Goal: Task Accomplishment & Management: Use online tool/utility

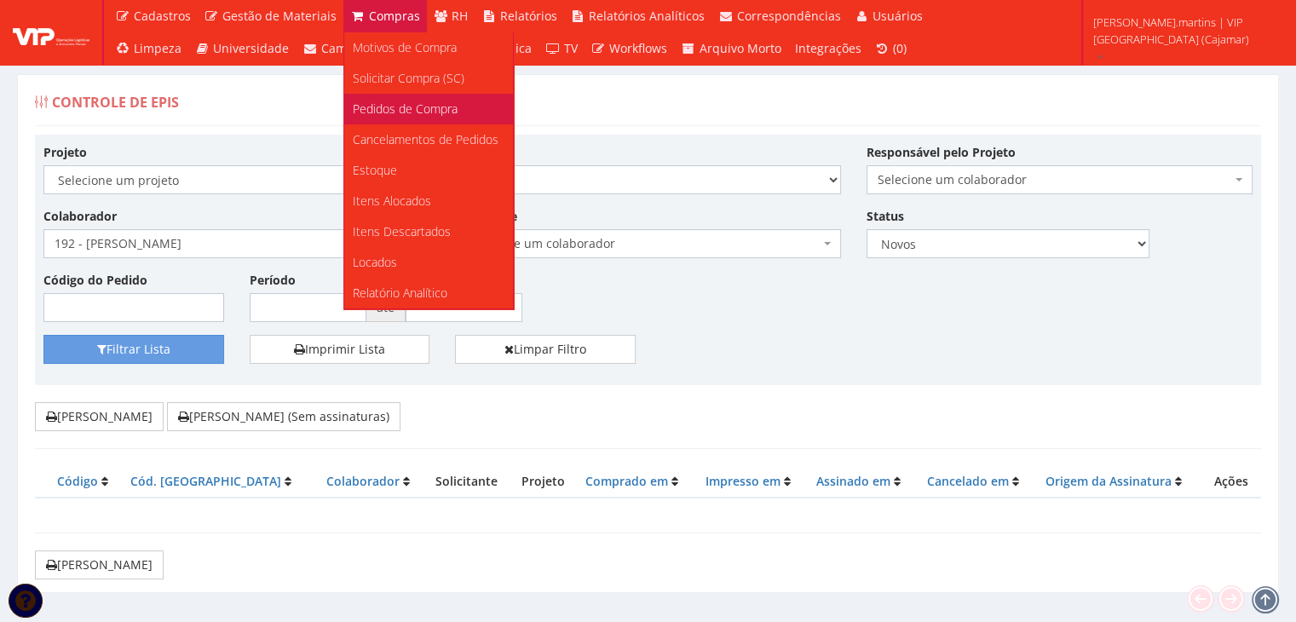
click at [377, 106] on span "Pedidos de Compra" at bounding box center [405, 109] width 105 height 16
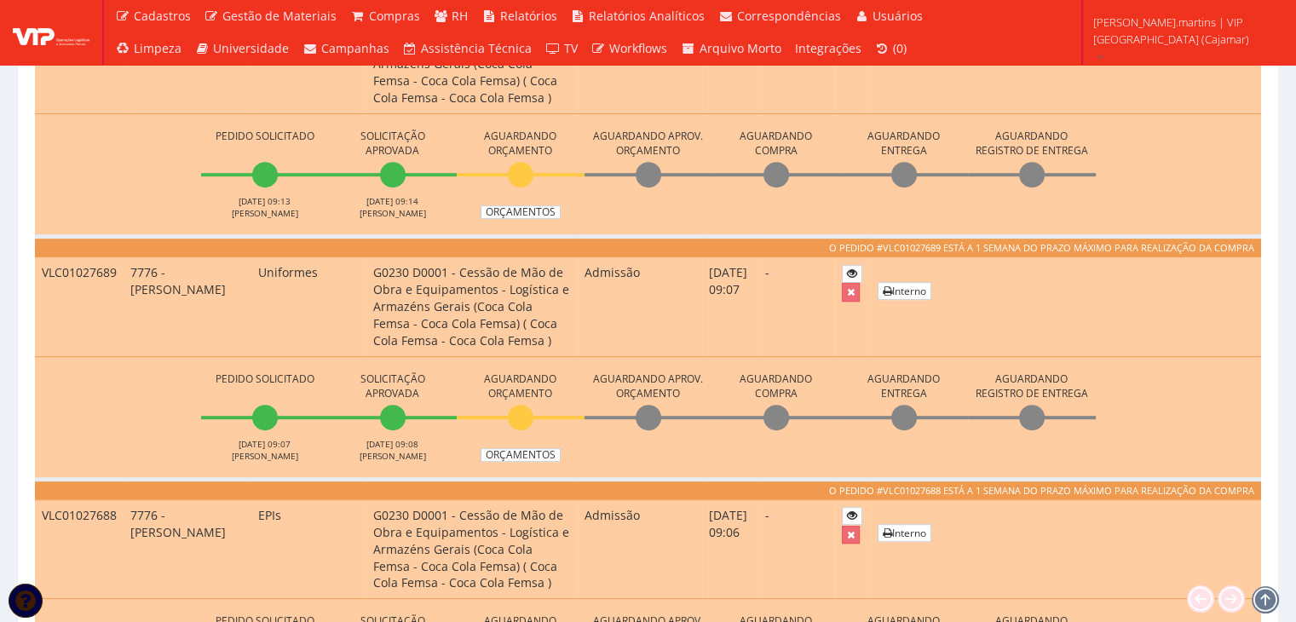
scroll to position [682, 0]
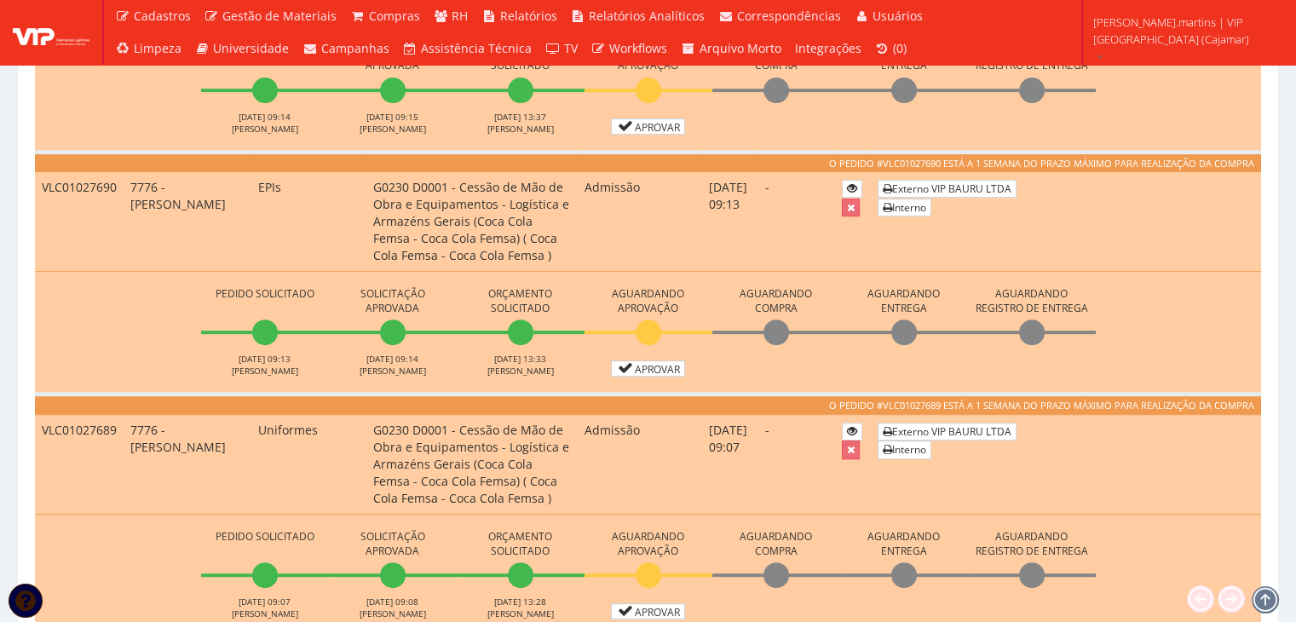
scroll to position [567, 0]
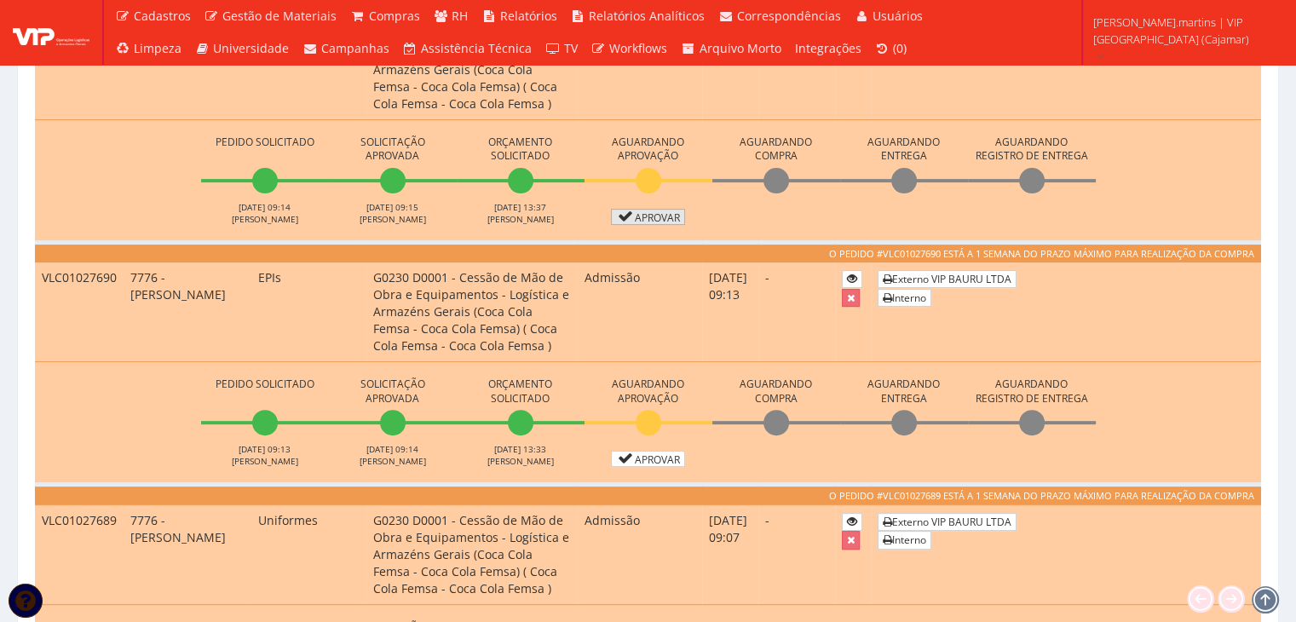
click at [663, 219] on link "Aprovar" at bounding box center [648, 217] width 75 height 16
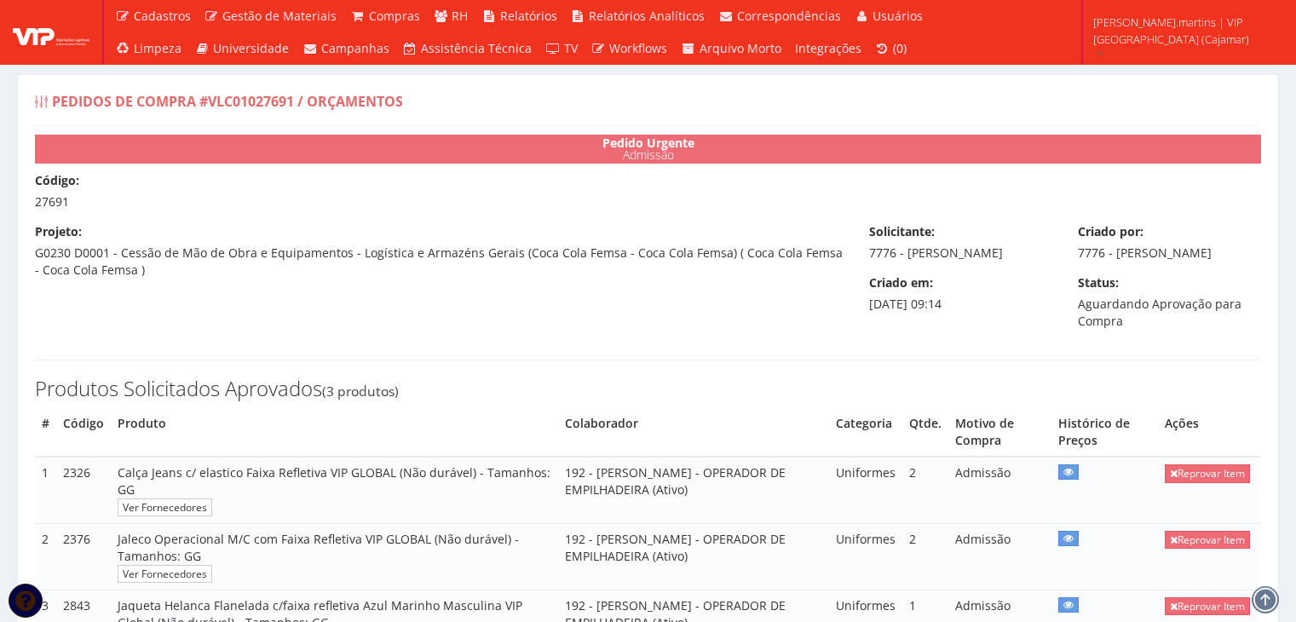
select select "0"
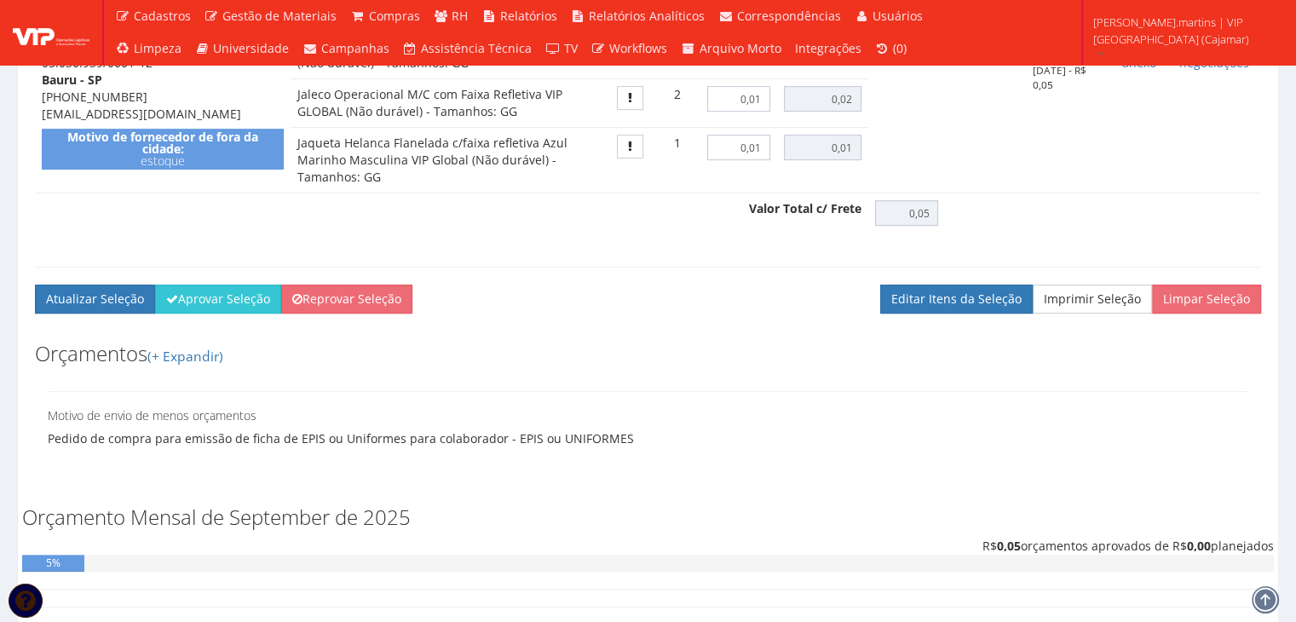
scroll to position [855, 0]
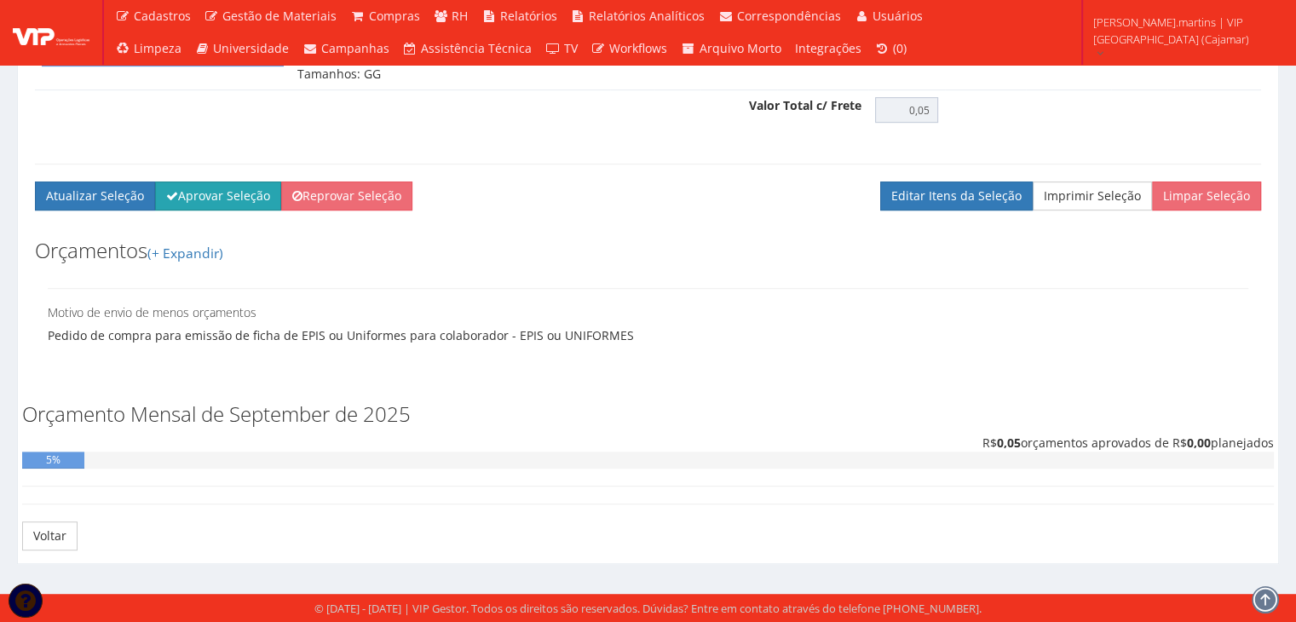
click at [201, 189] on button "Aprovar Seleção" at bounding box center [218, 195] width 126 height 29
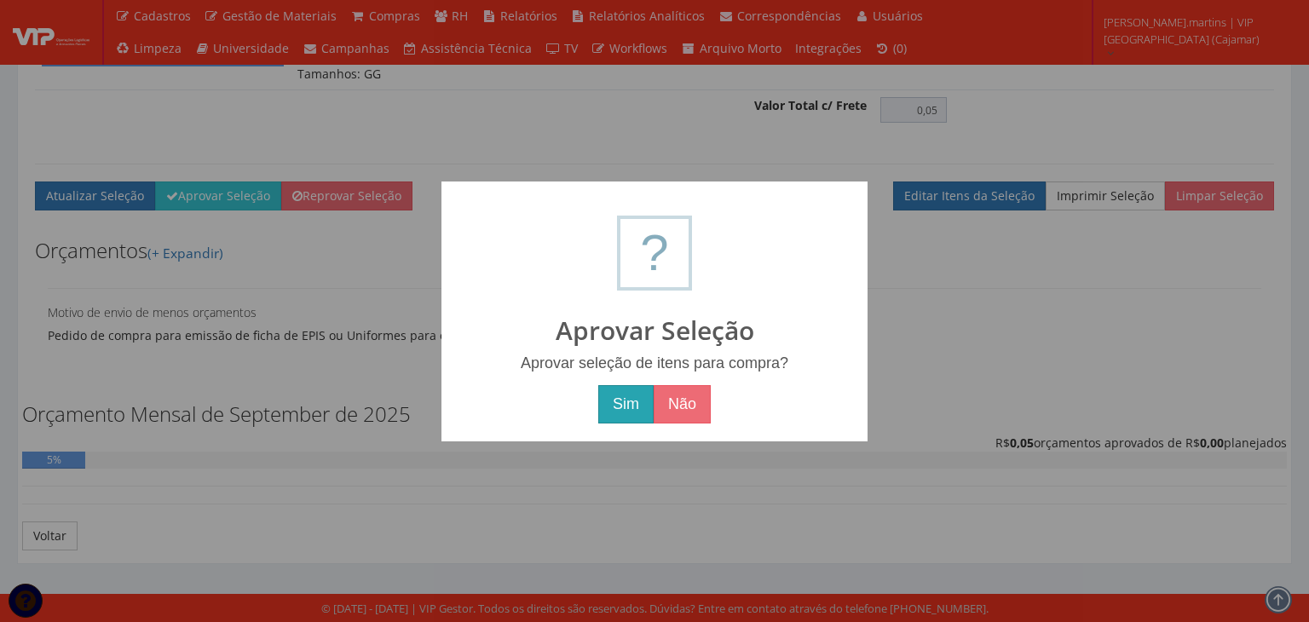
click at [631, 407] on button "Sim" at bounding box center [625, 404] width 55 height 39
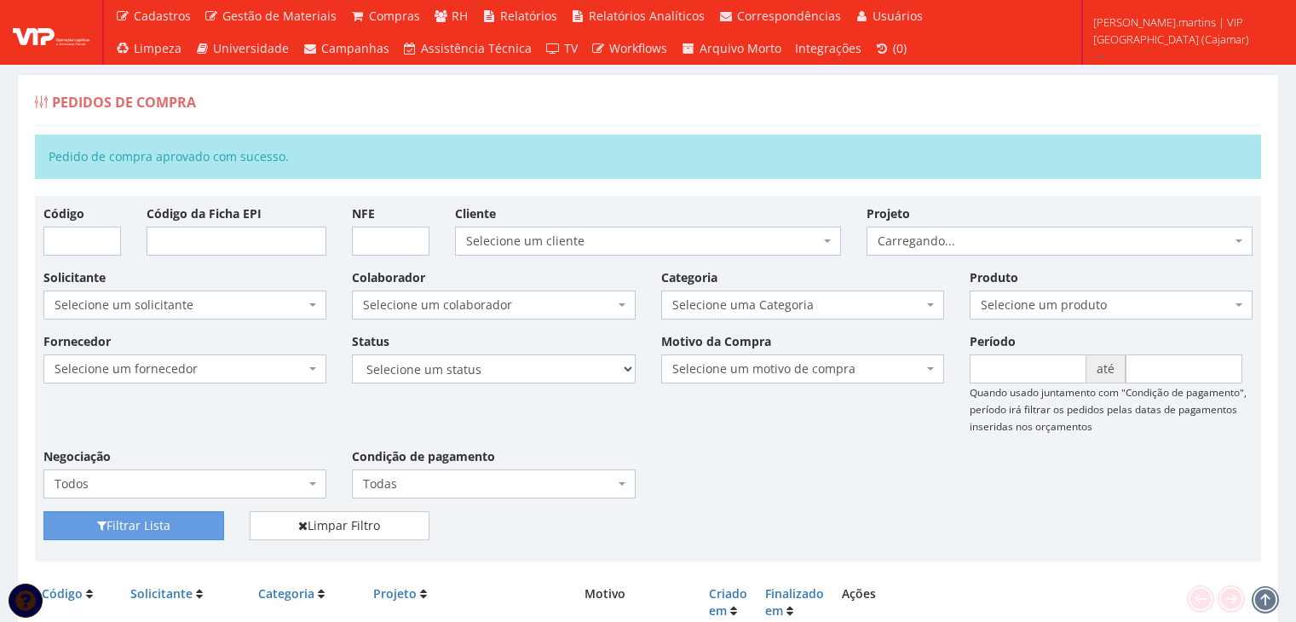
scroll to position [682, 0]
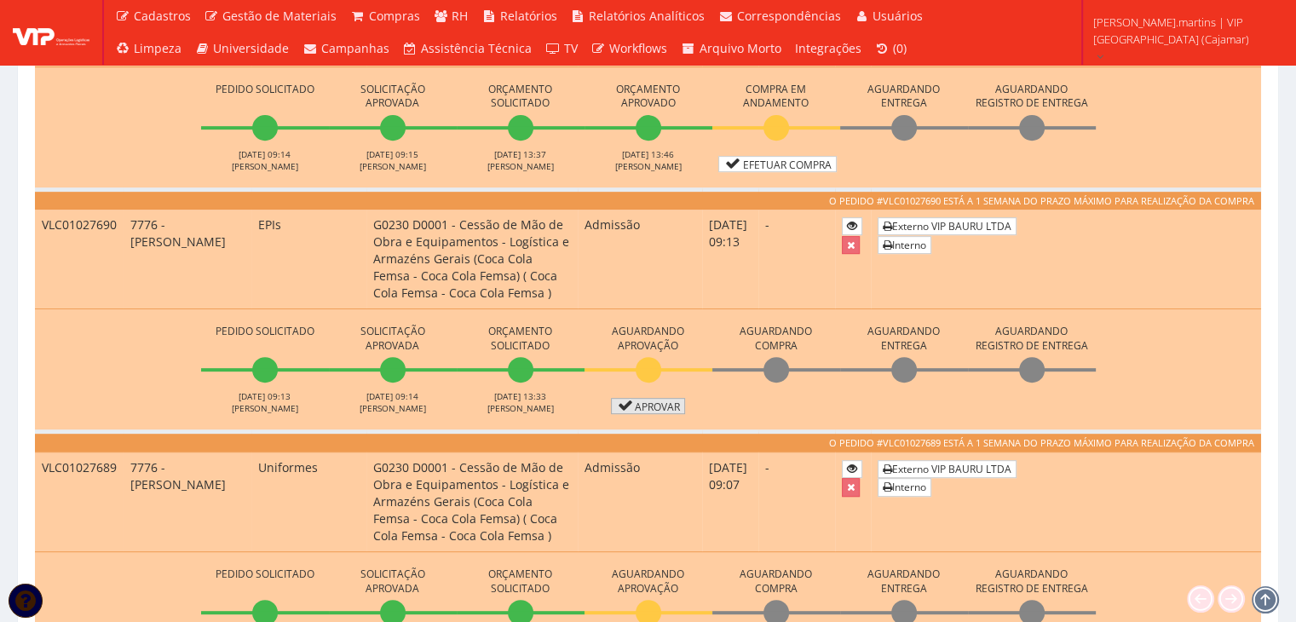
click at [658, 410] on link "Aprovar" at bounding box center [648, 406] width 75 height 16
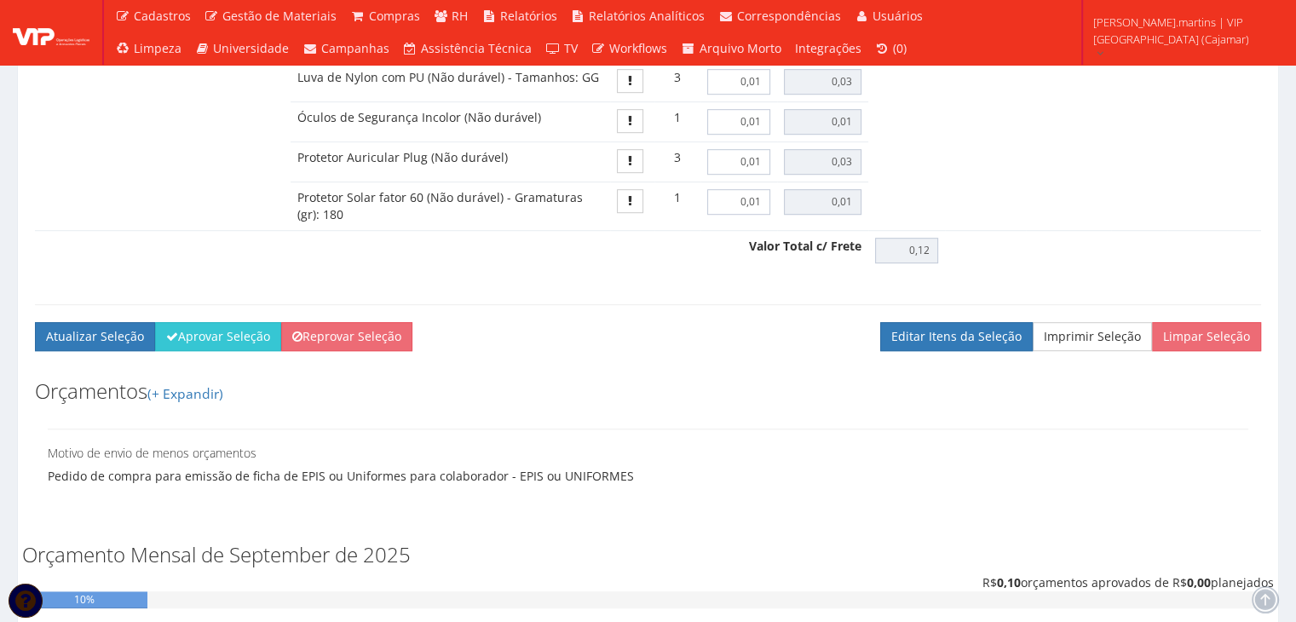
scroll to position [1249, 0]
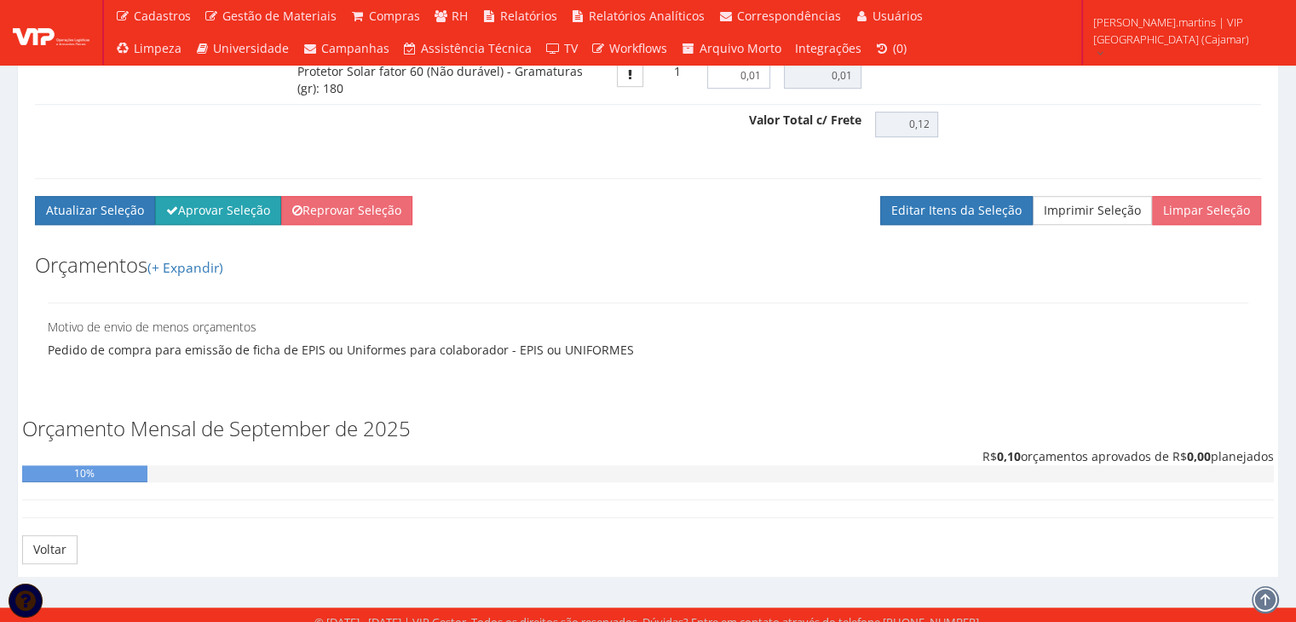
click at [239, 225] on button "Aprovar Seleção" at bounding box center [218, 210] width 126 height 29
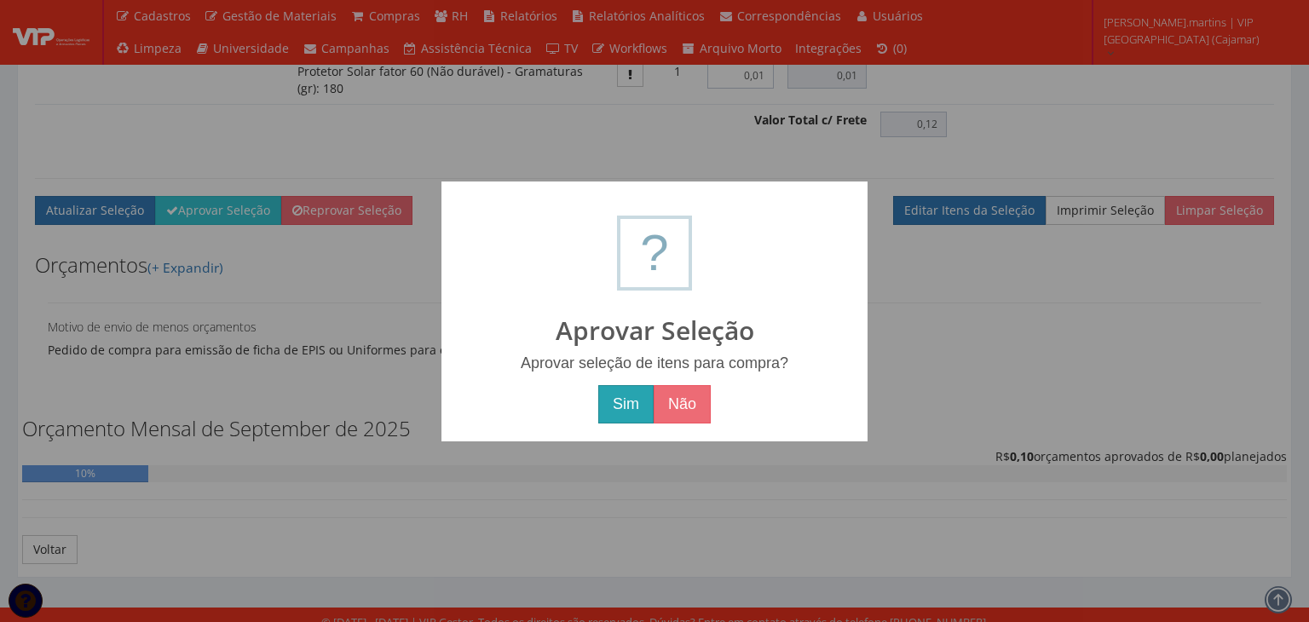
click at [614, 398] on button "Sim" at bounding box center [625, 404] width 55 height 39
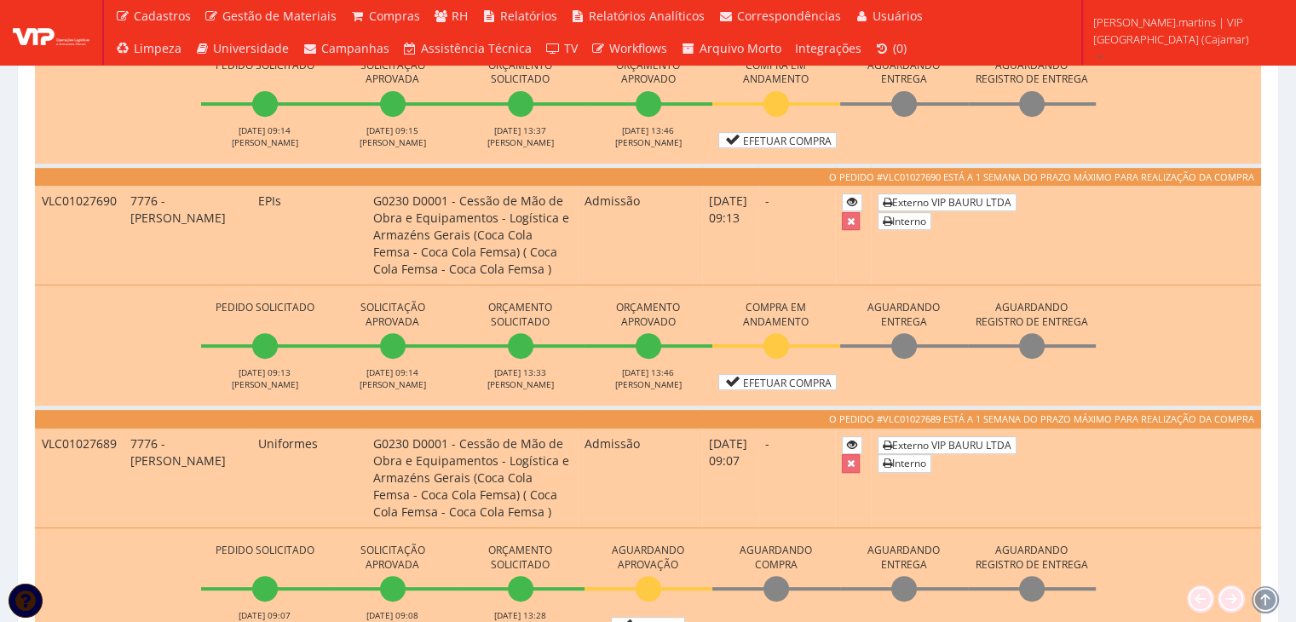
scroll to position [852, 0]
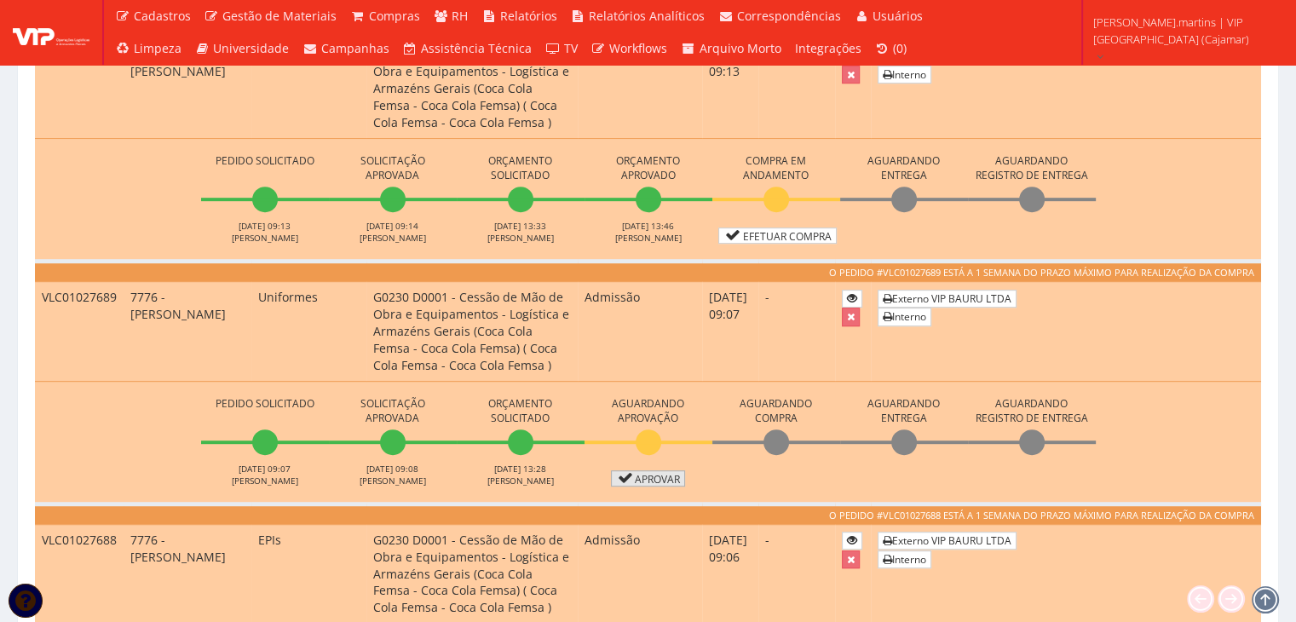
click at [630, 475] on icon at bounding box center [626, 478] width 20 height 12
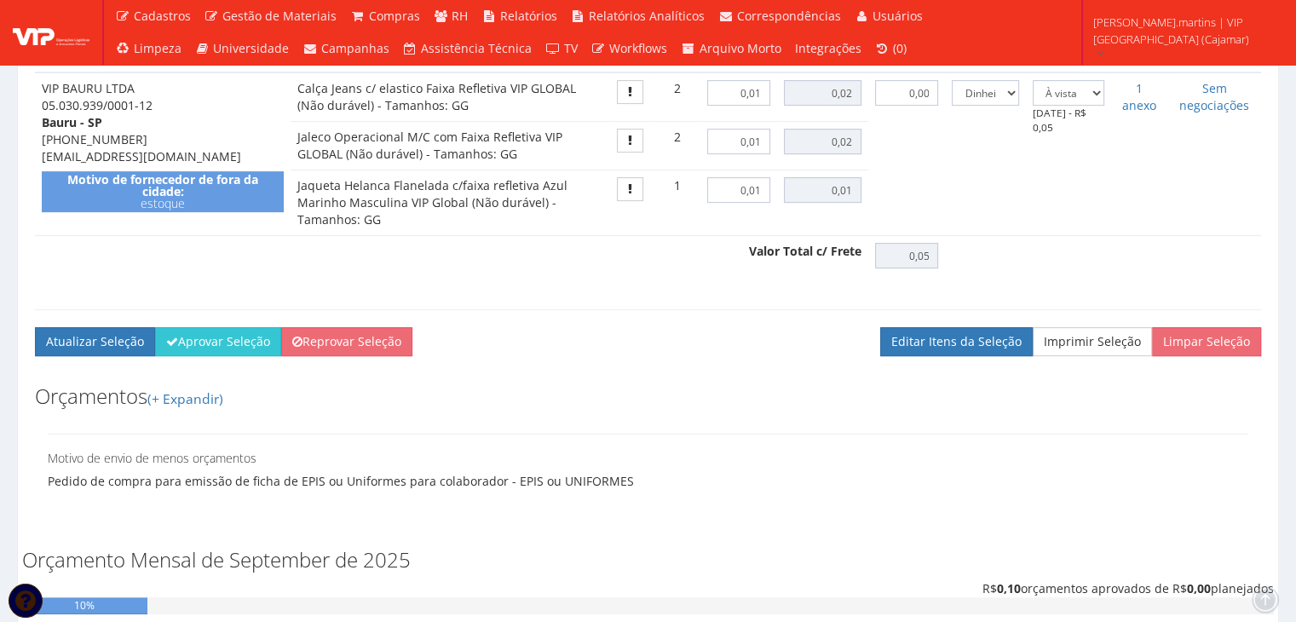
scroll to position [795, 0]
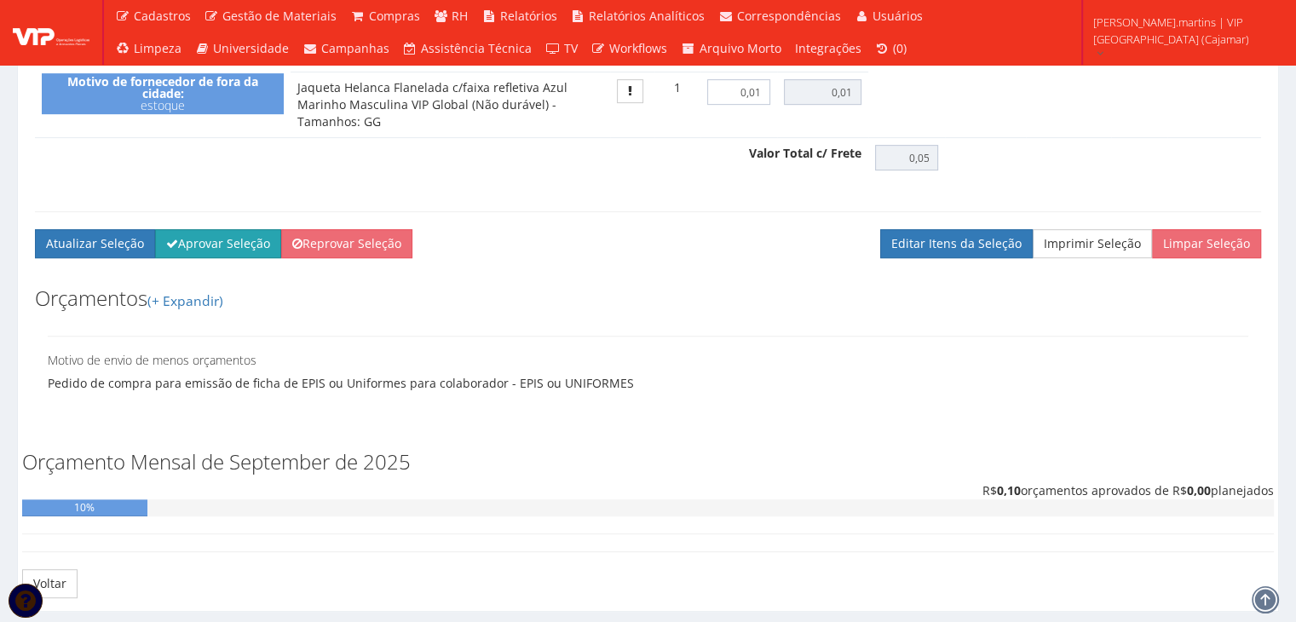
click at [212, 245] on button "Aprovar Seleção" at bounding box center [218, 243] width 126 height 29
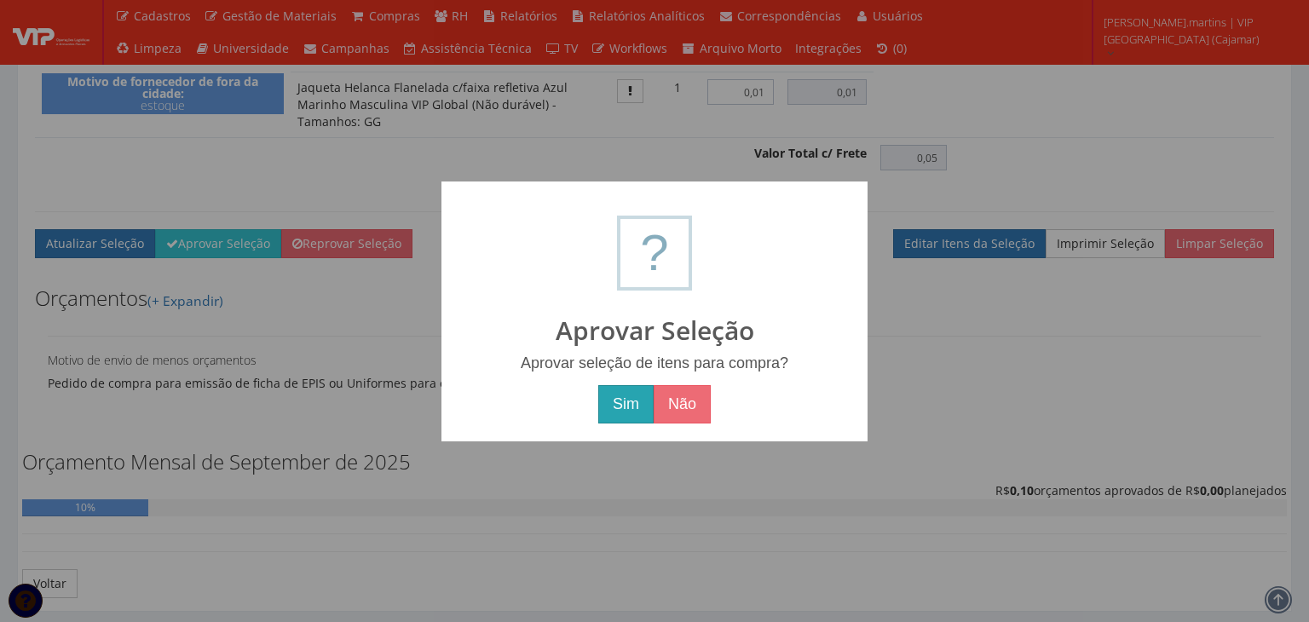
click at [632, 403] on button "Sim" at bounding box center [625, 404] width 55 height 39
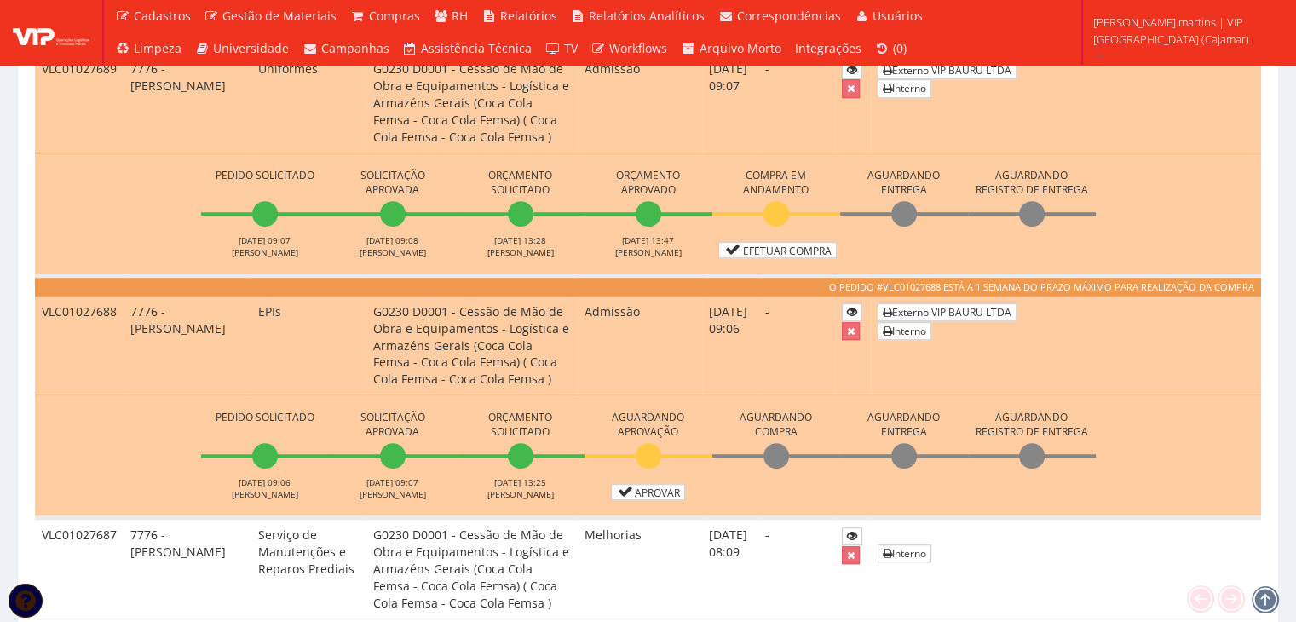
scroll to position [1136, 0]
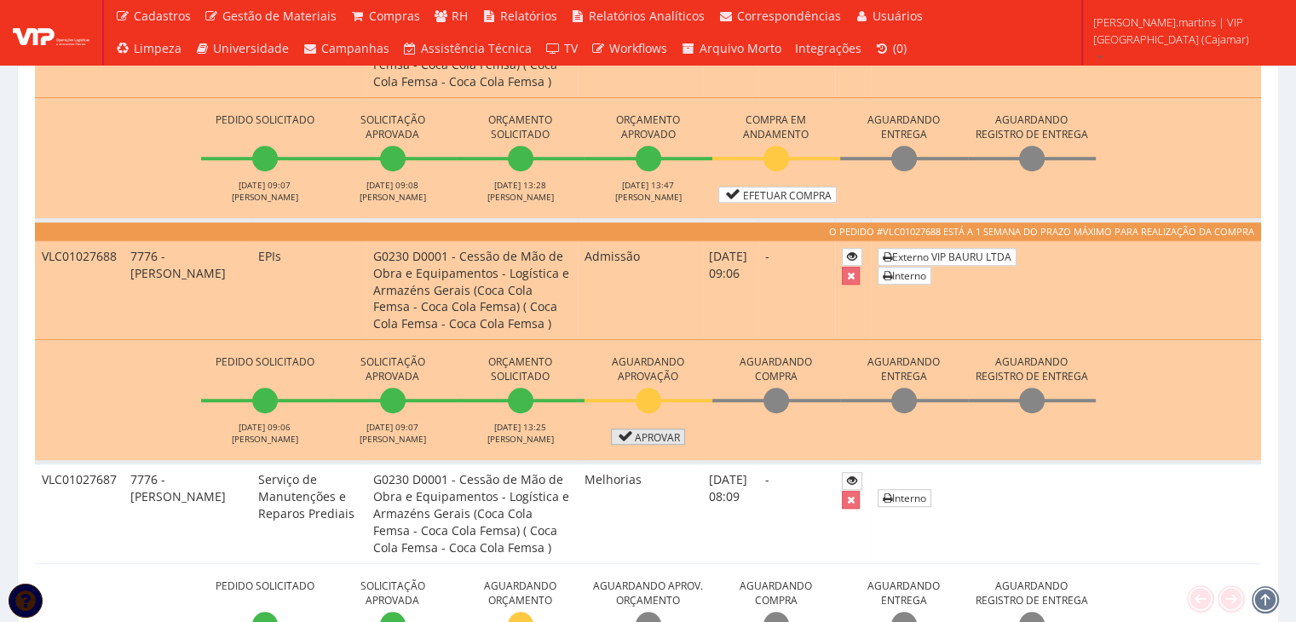
click at [644, 430] on link "Aprovar" at bounding box center [648, 437] width 75 height 16
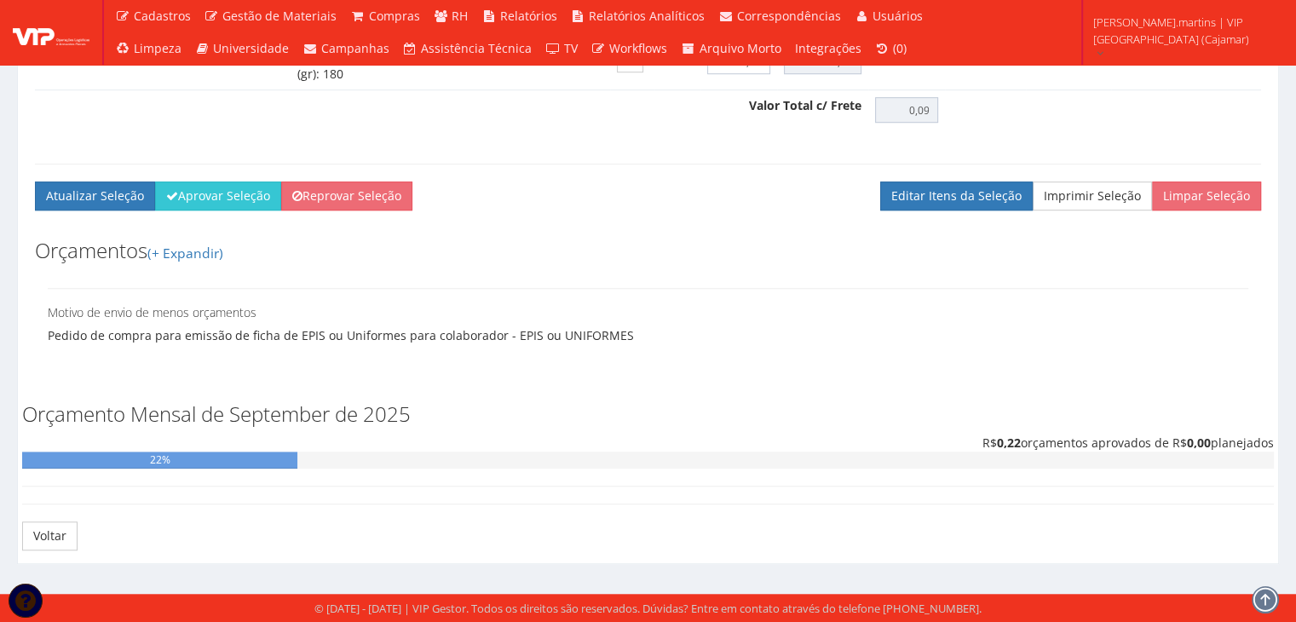
scroll to position [1218, 0]
click at [217, 207] on button "Aprovar Seleção" at bounding box center [218, 195] width 126 height 29
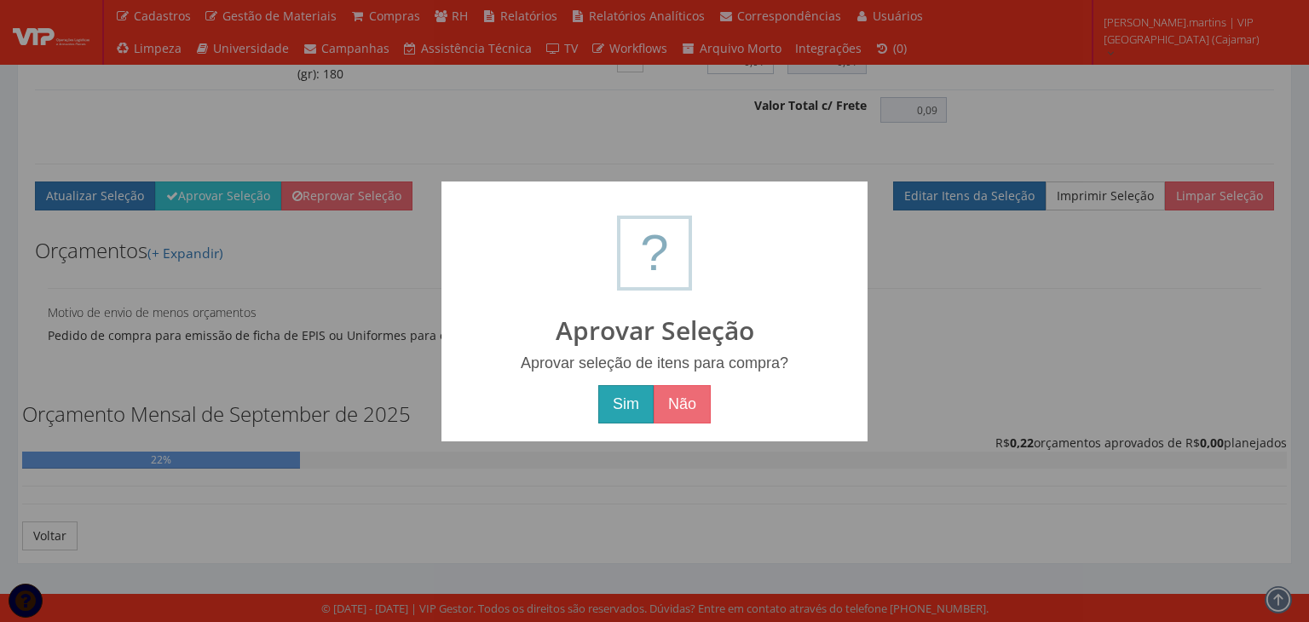
click at [612, 403] on button "Sim" at bounding box center [625, 404] width 55 height 39
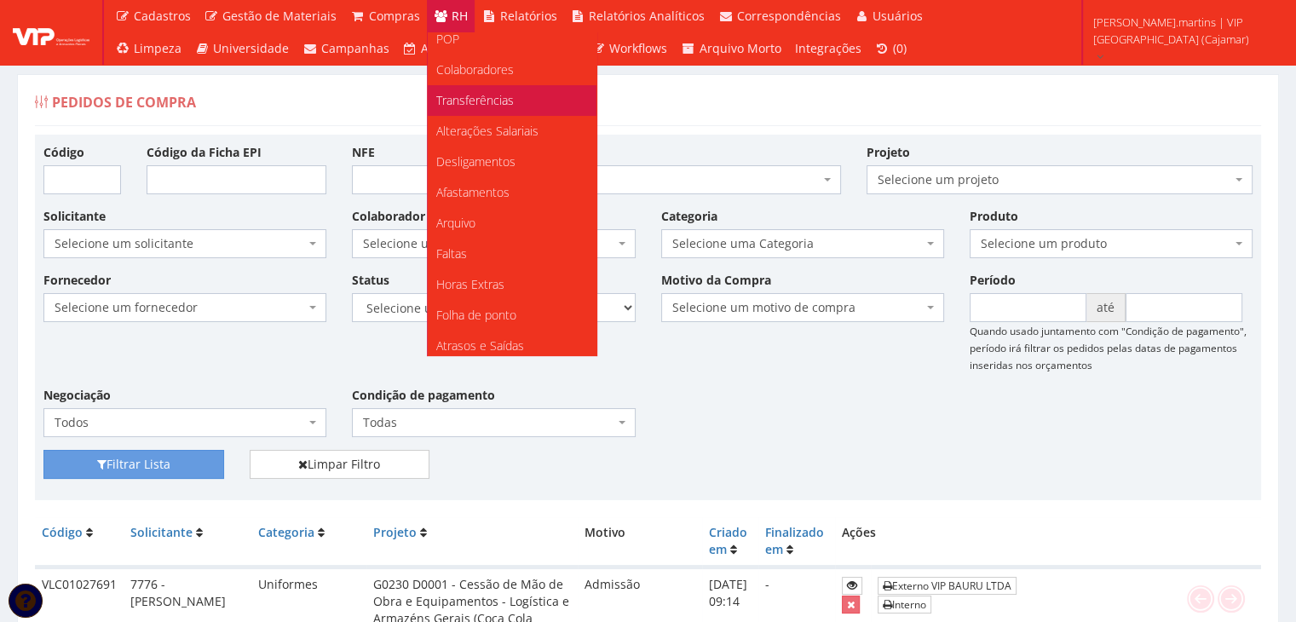
scroll to position [170, 0]
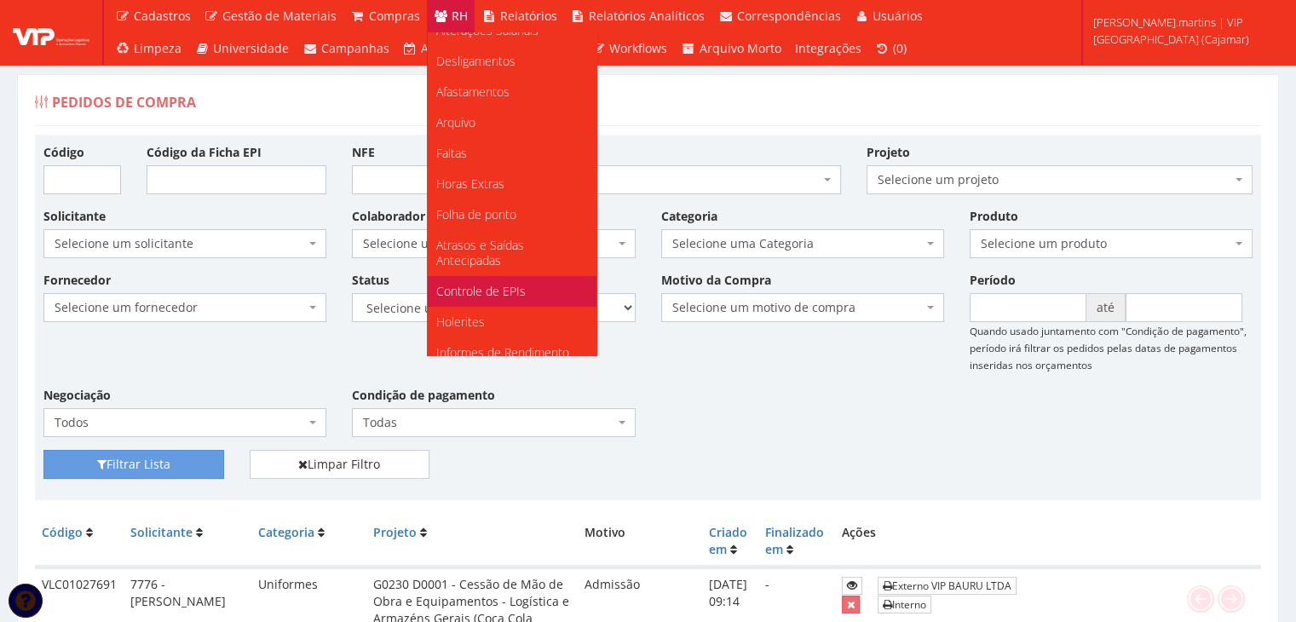
click at [516, 280] on link "Controle de EPIs" at bounding box center [512, 291] width 169 height 31
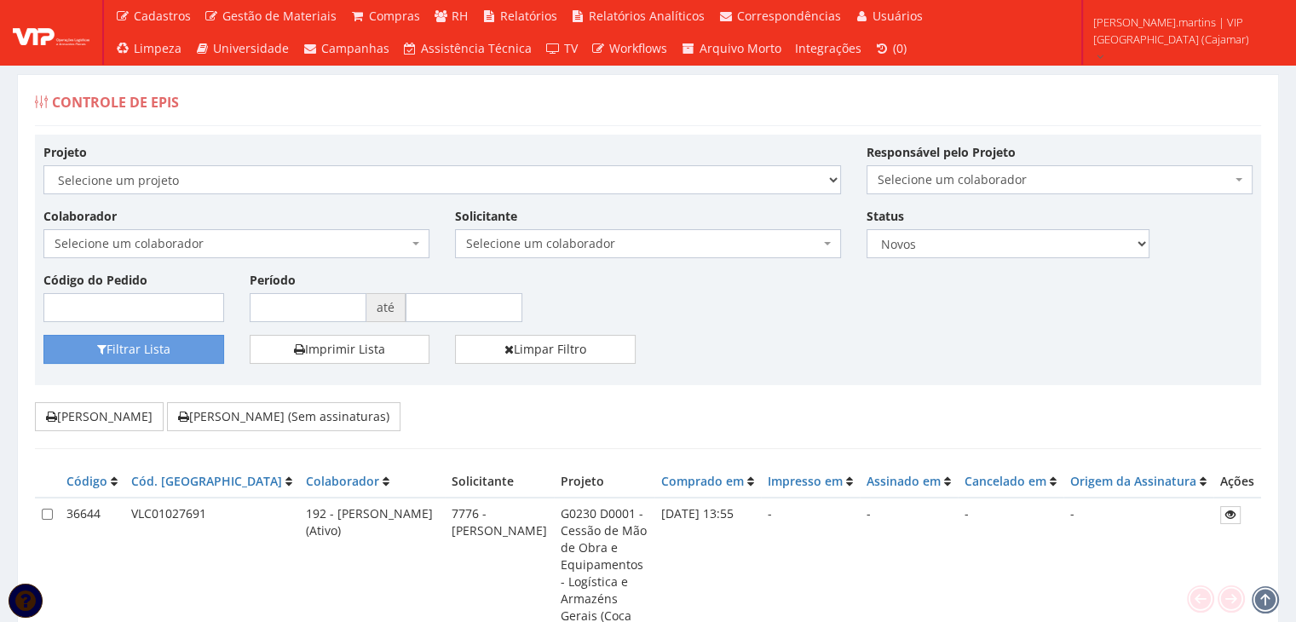
click at [373, 246] on span "Selecione um colaborador" at bounding box center [232, 243] width 354 height 17
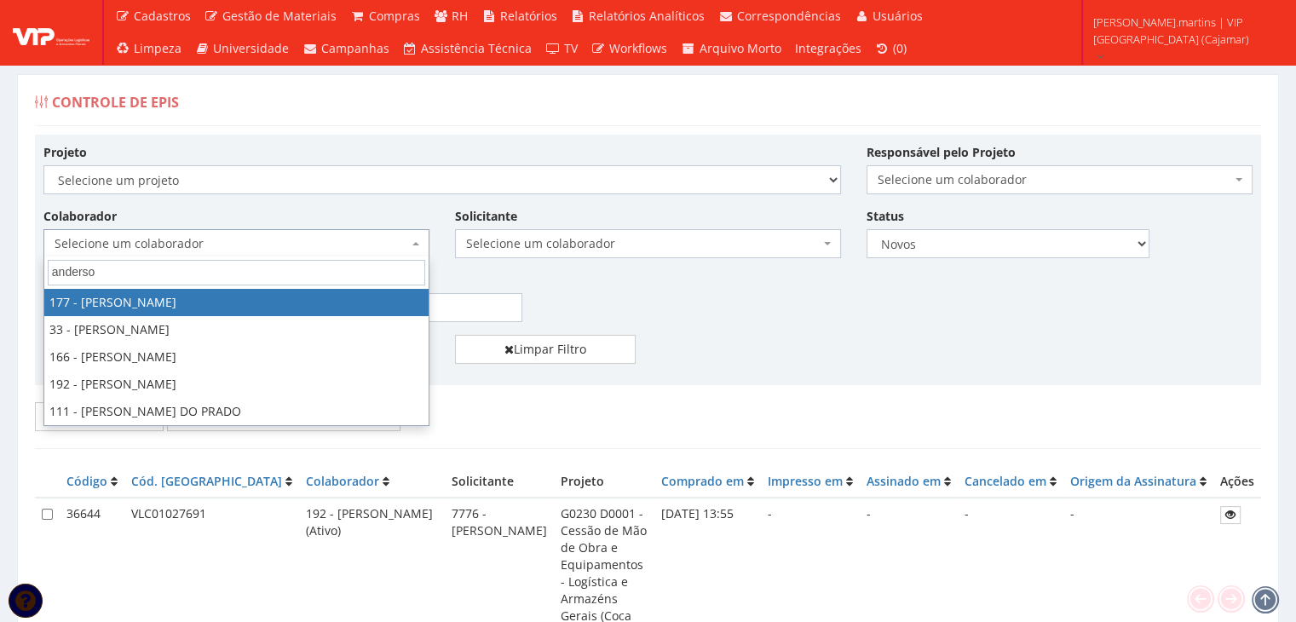
type input "anderson"
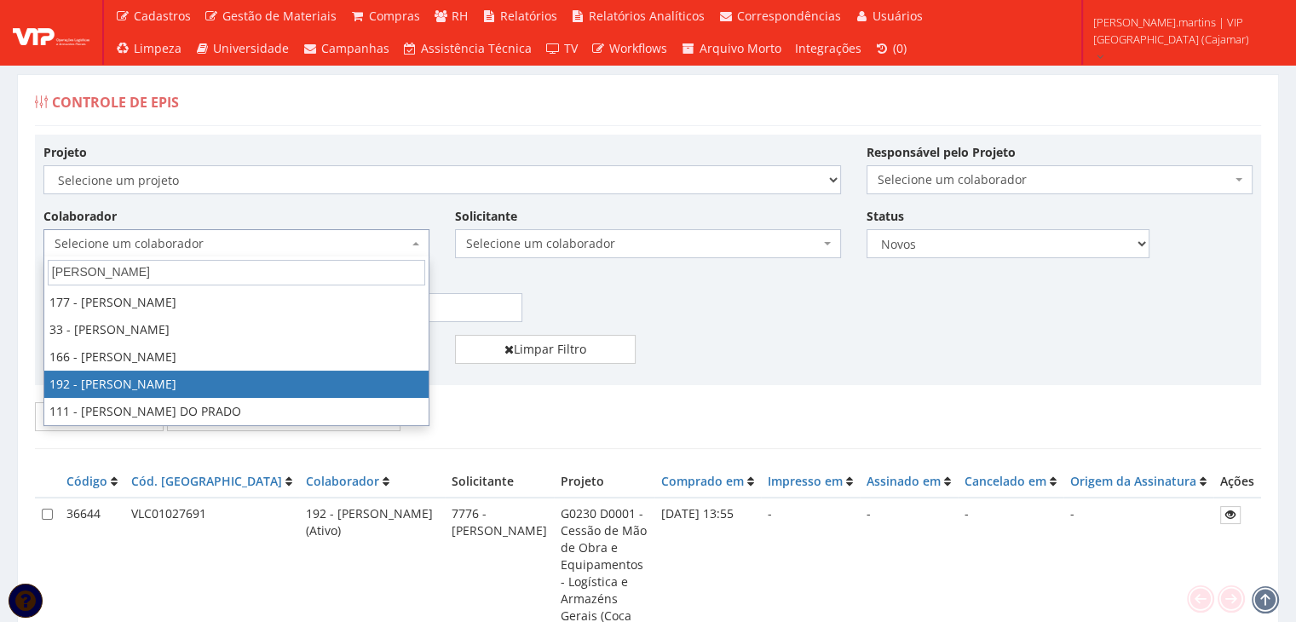
select select "4091"
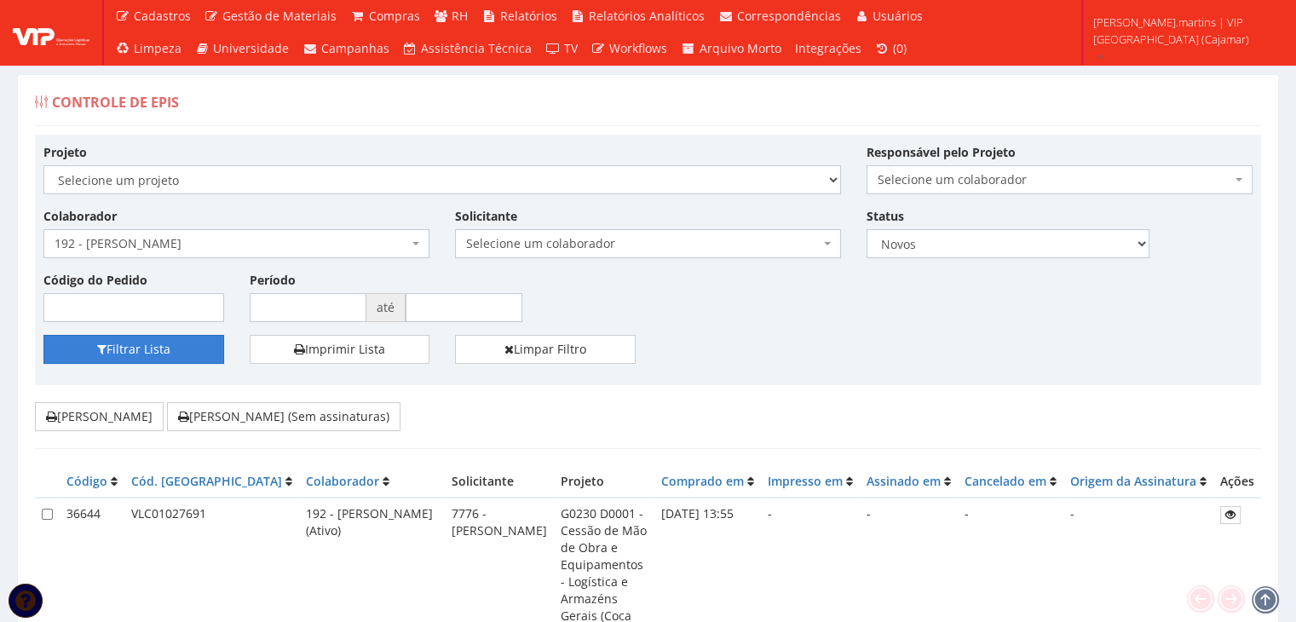
click at [191, 343] on button "Filtrar Lista" at bounding box center [133, 349] width 181 height 29
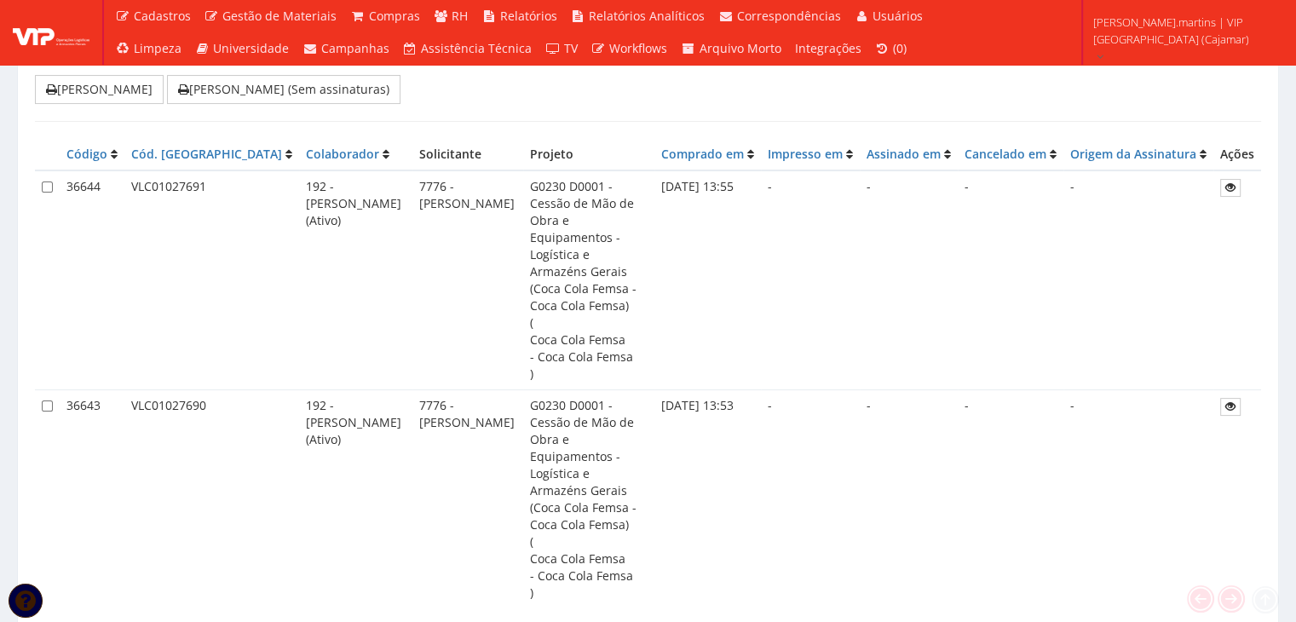
scroll to position [327, 0]
click at [40, 390] on td at bounding box center [47, 499] width 25 height 218
click at [44, 400] on input "checkbox" at bounding box center [47, 405] width 11 height 11
checkbox input "true"
click at [44, 187] on input "checkbox" at bounding box center [47, 186] width 11 height 11
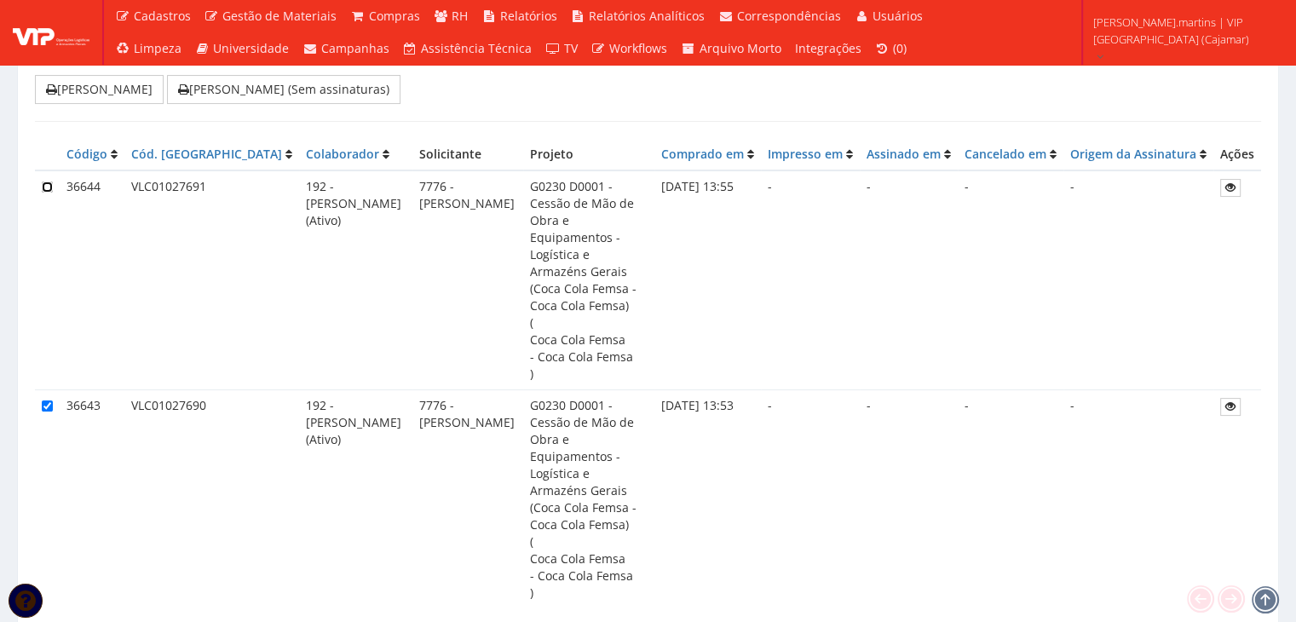
checkbox input "true"
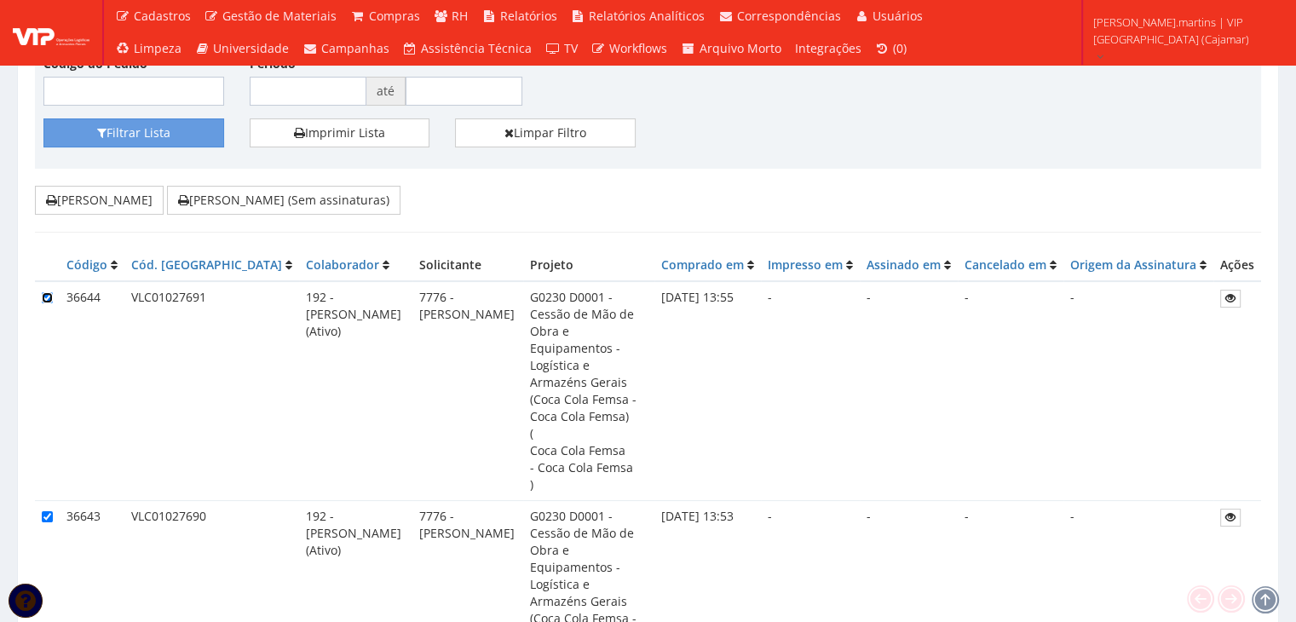
scroll to position [214, 0]
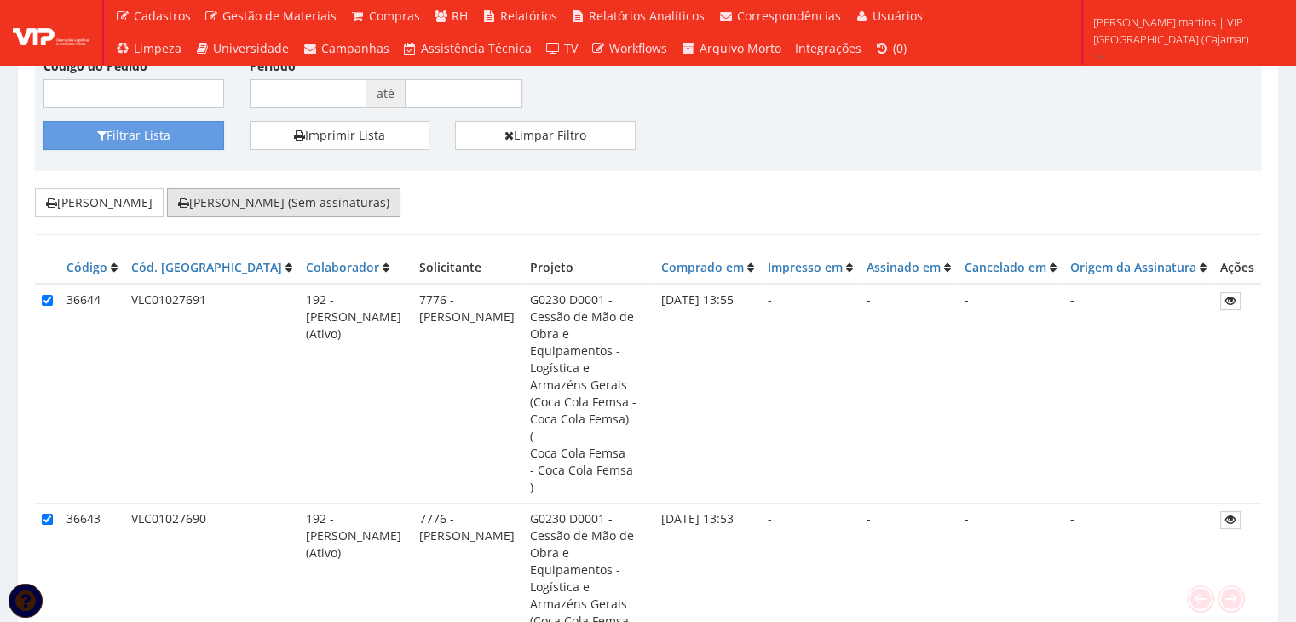
click at [258, 203] on button "[PERSON_NAME] (Sem assinaturas)" at bounding box center [283, 202] width 233 height 29
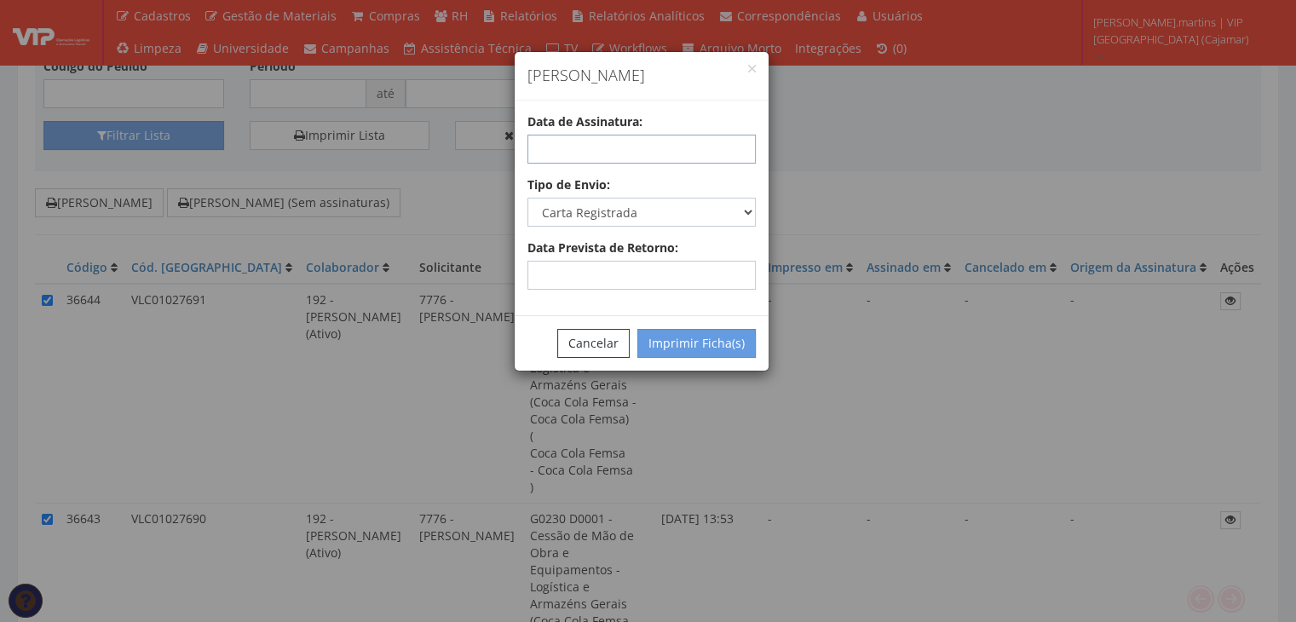
click at [625, 149] on input "text" at bounding box center [641, 149] width 228 height 29
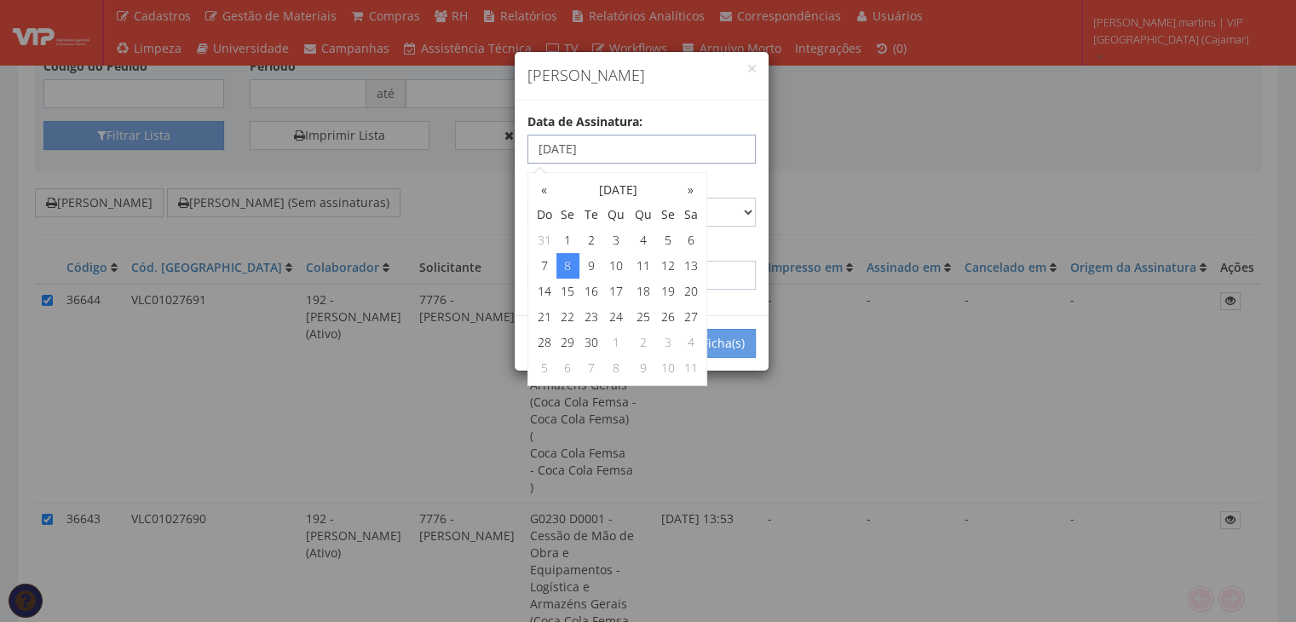
type input "[DATE]"
click at [743, 209] on select "Carta Registrada Carta Simples PAC Sedex Sedex 10 Sedex 12 Sedex Hoje E-mail Tr…" at bounding box center [641, 212] width 228 height 29
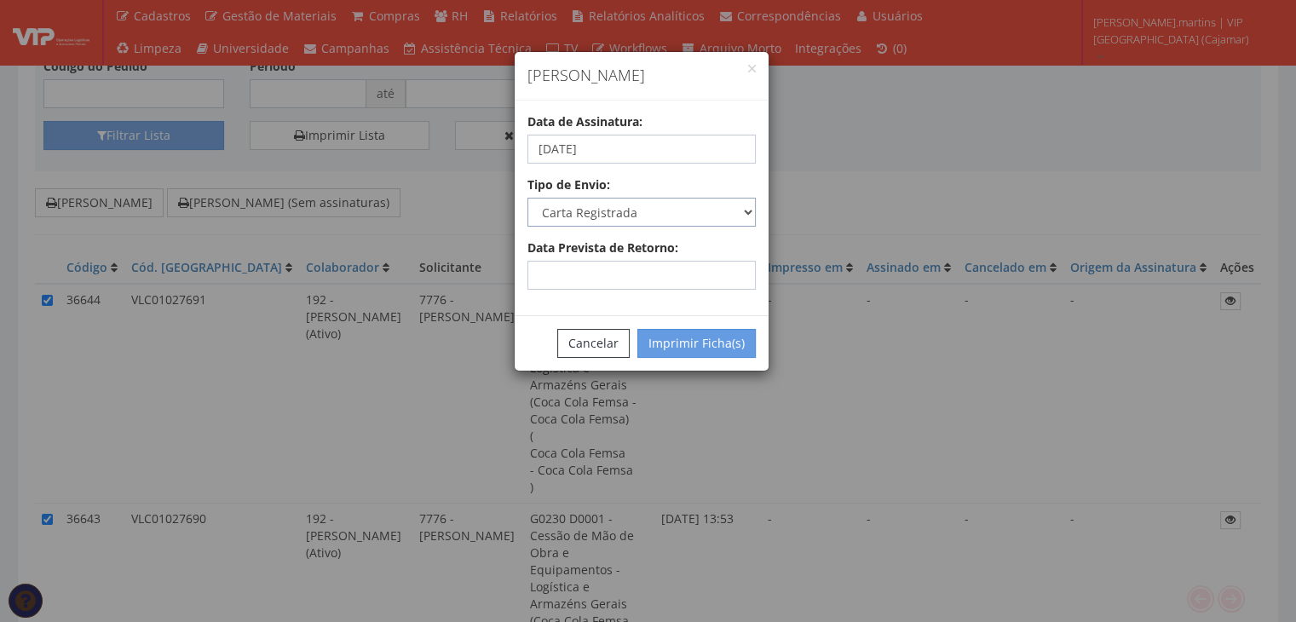
select select "email"
click at [527, 198] on select "Carta Registrada Carta Simples PAC Sedex Sedex 10 Sedex 12 Sedex Hoje E-mail Tr…" at bounding box center [641, 212] width 228 height 29
click at [661, 352] on button "Imprimir Ficha(s)" at bounding box center [696, 343] width 118 height 29
select select "2"
click at [603, 338] on button "Cancelar" at bounding box center [593, 343] width 72 height 29
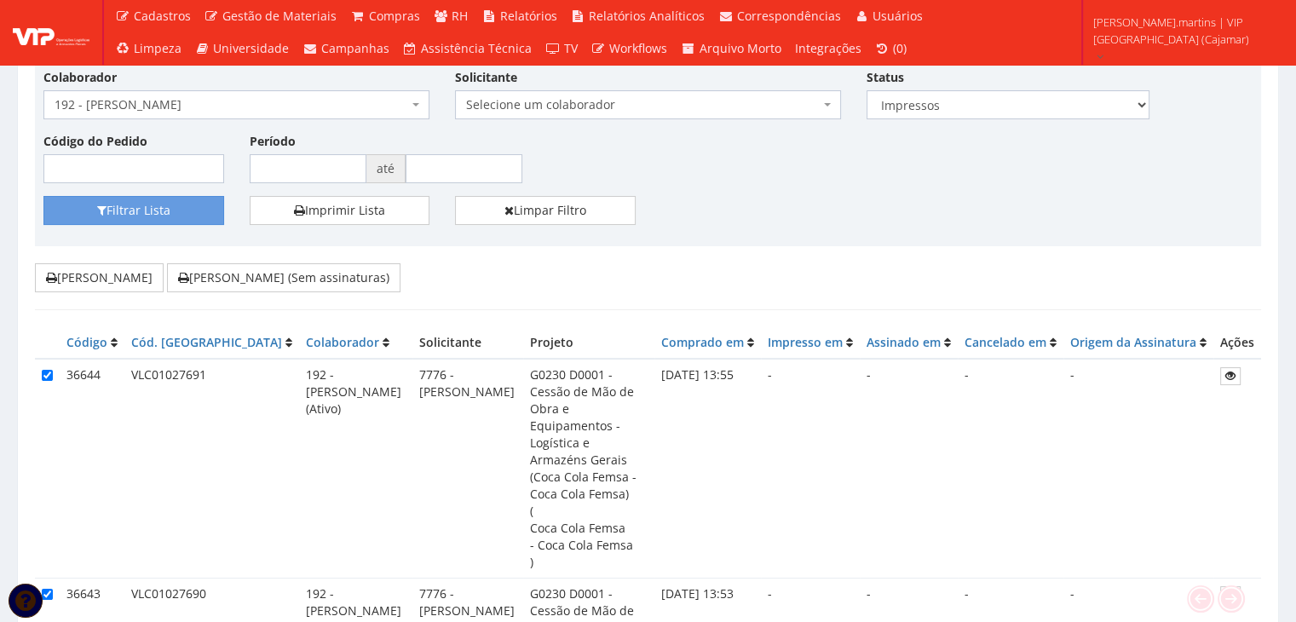
scroll to position [0, 0]
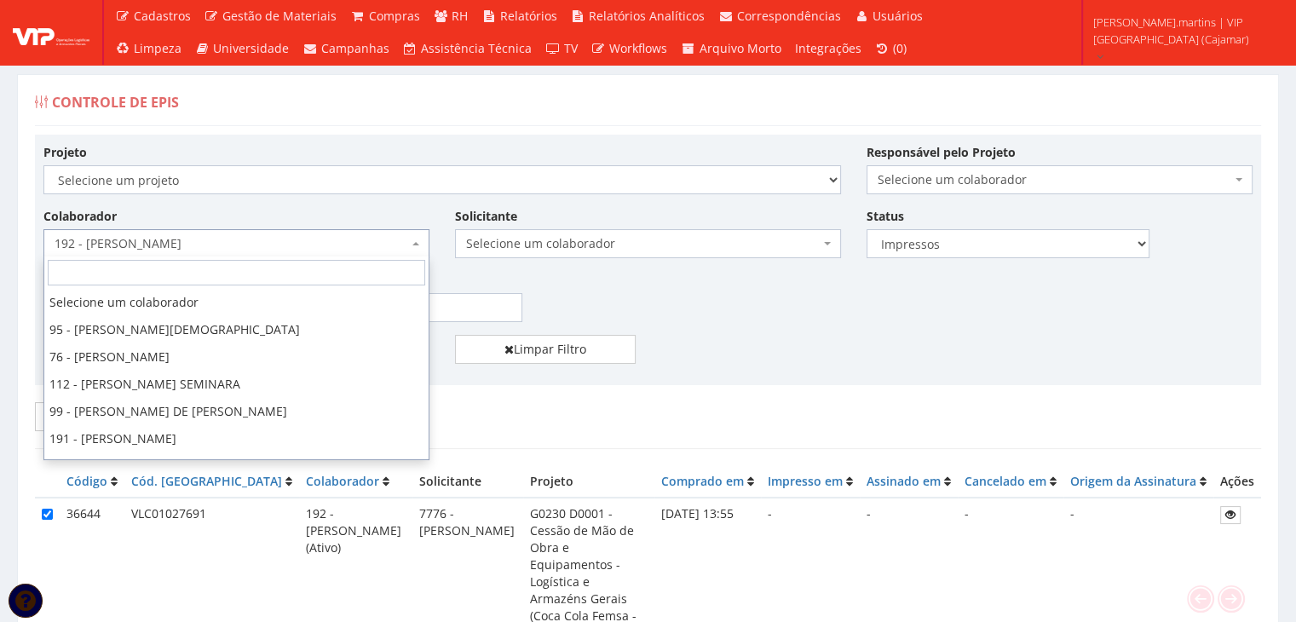
click at [225, 232] on span "192 - [PERSON_NAME]" at bounding box center [236, 243] width 386 height 29
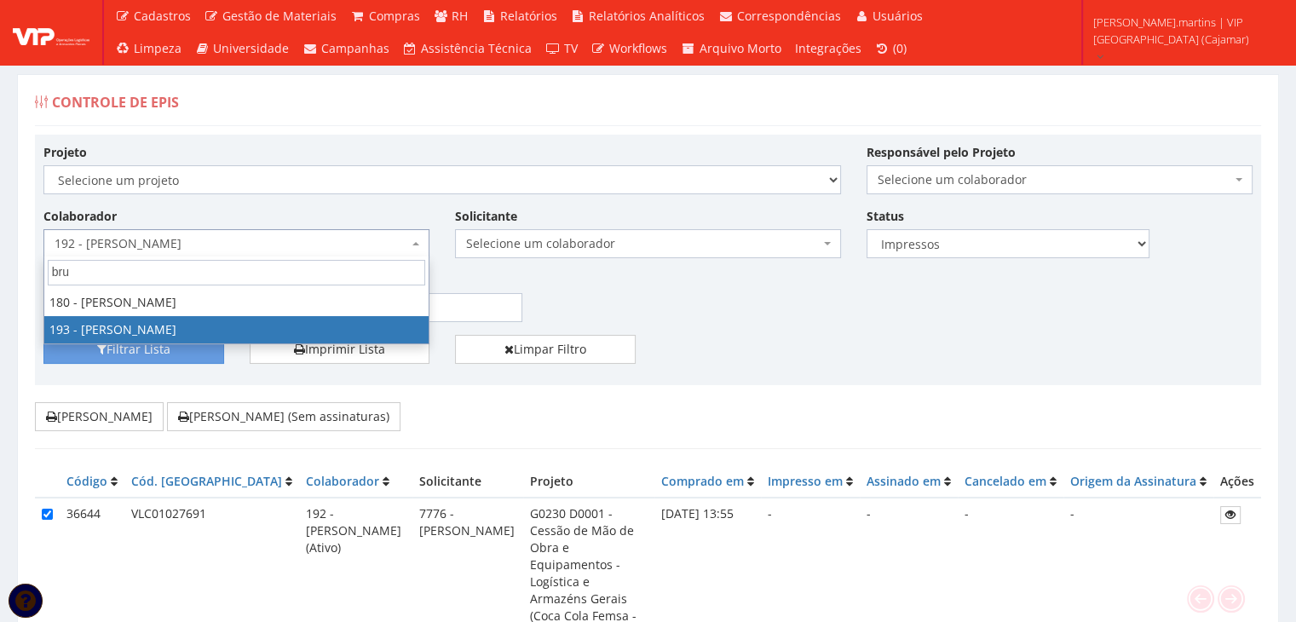
type input "bru"
select select "4092"
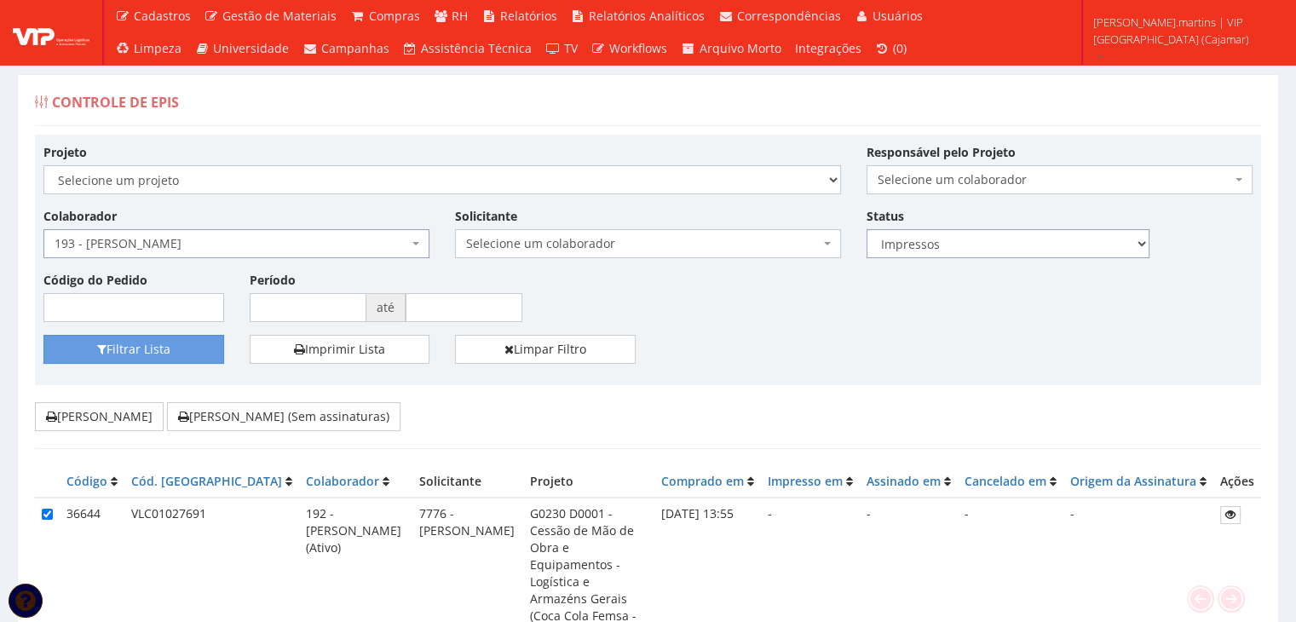
click at [889, 253] on select "Todos Novos Impressos Assinados" at bounding box center [1008, 243] width 283 height 29
select select "1"
click at [867, 229] on select "Todos Novos Impressos Assinados" at bounding box center [1008, 243] width 283 height 29
click at [184, 355] on button "Filtrar Lista" at bounding box center [133, 349] width 181 height 29
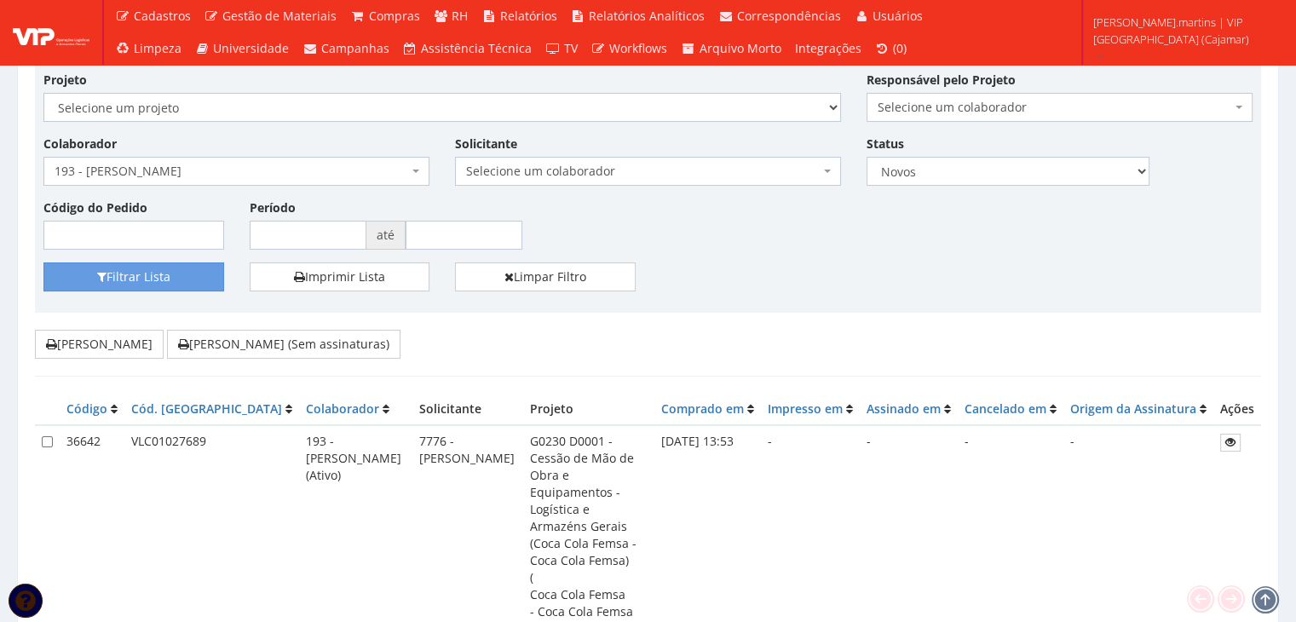
scroll to position [170, 0]
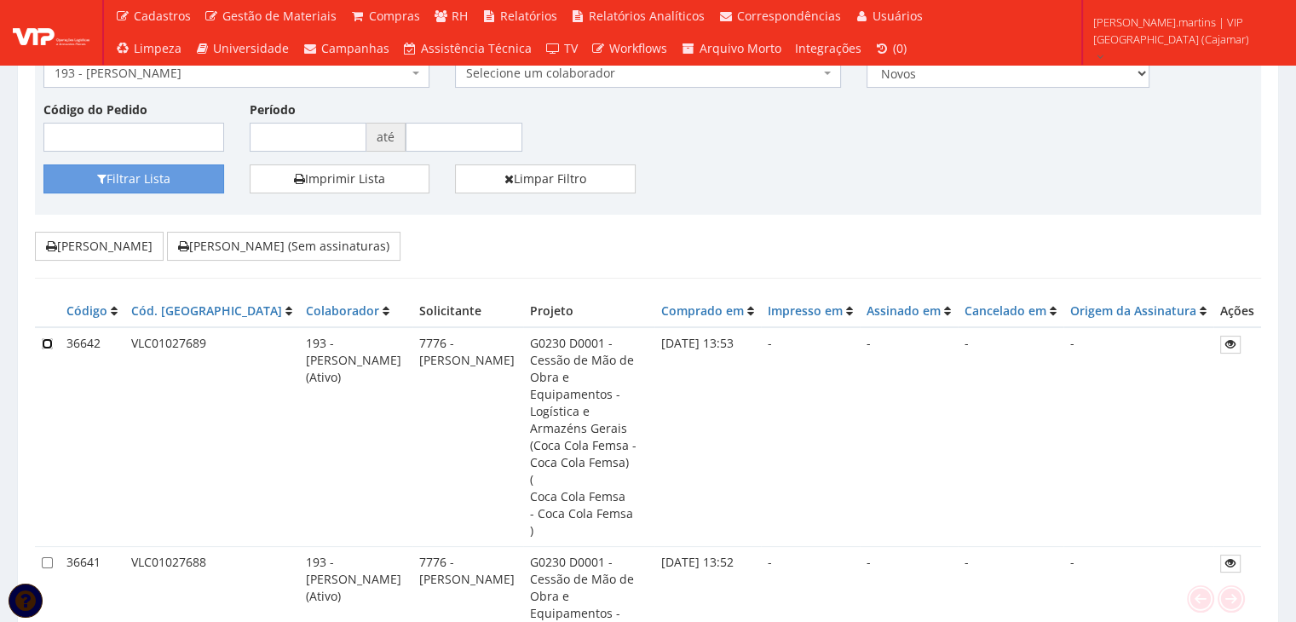
click at [43, 343] on input "checkbox" at bounding box center [47, 343] width 11 height 11
checkbox input "true"
click at [42, 557] on input "checkbox" at bounding box center [47, 562] width 11 height 11
checkbox input "true"
click at [320, 247] on button "[PERSON_NAME] (Sem assinaturas)" at bounding box center [283, 246] width 233 height 29
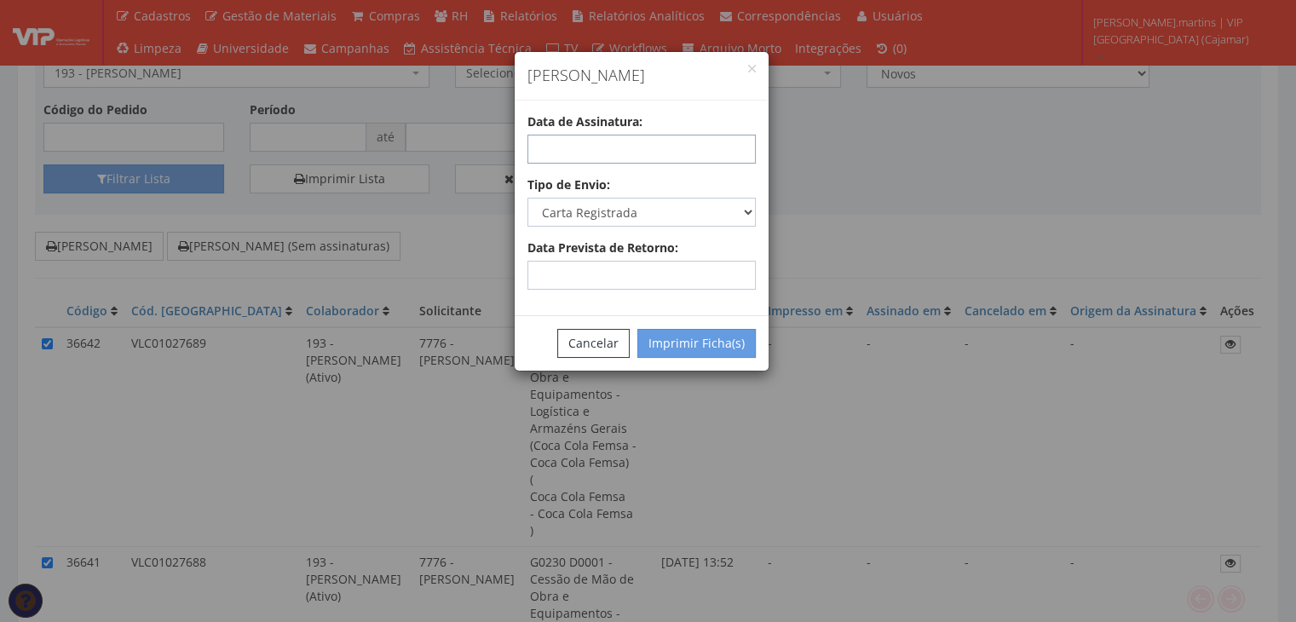
click at [587, 155] on input "text" at bounding box center [641, 149] width 228 height 29
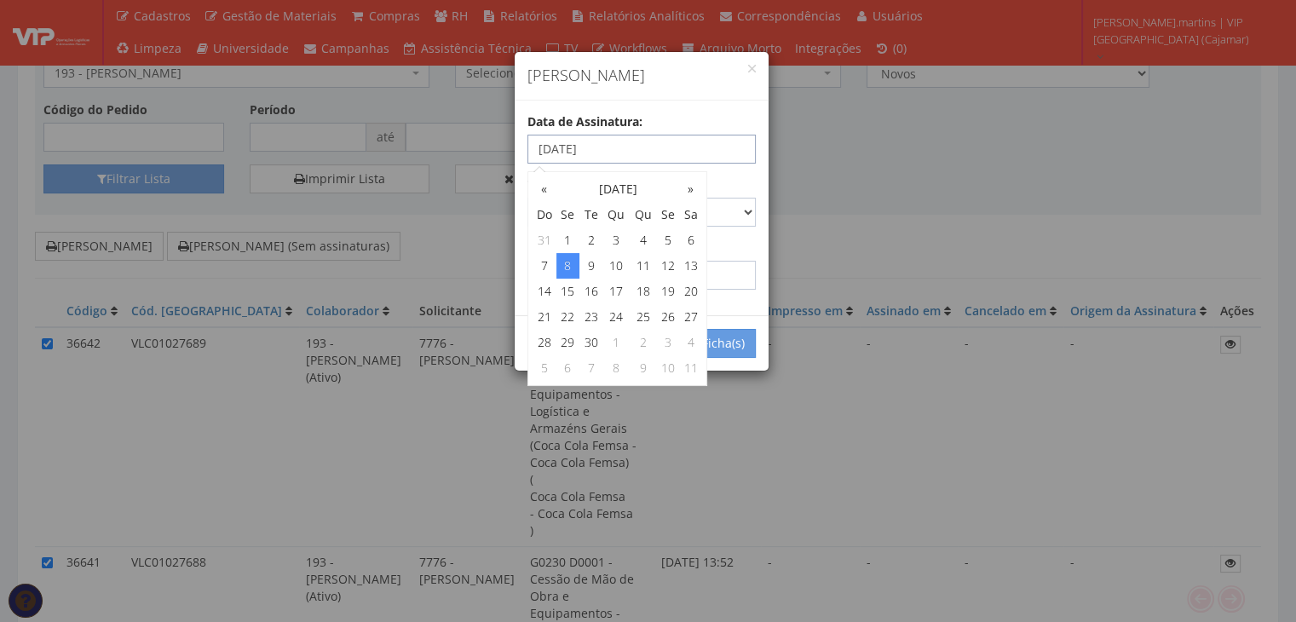
type input "[DATE]"
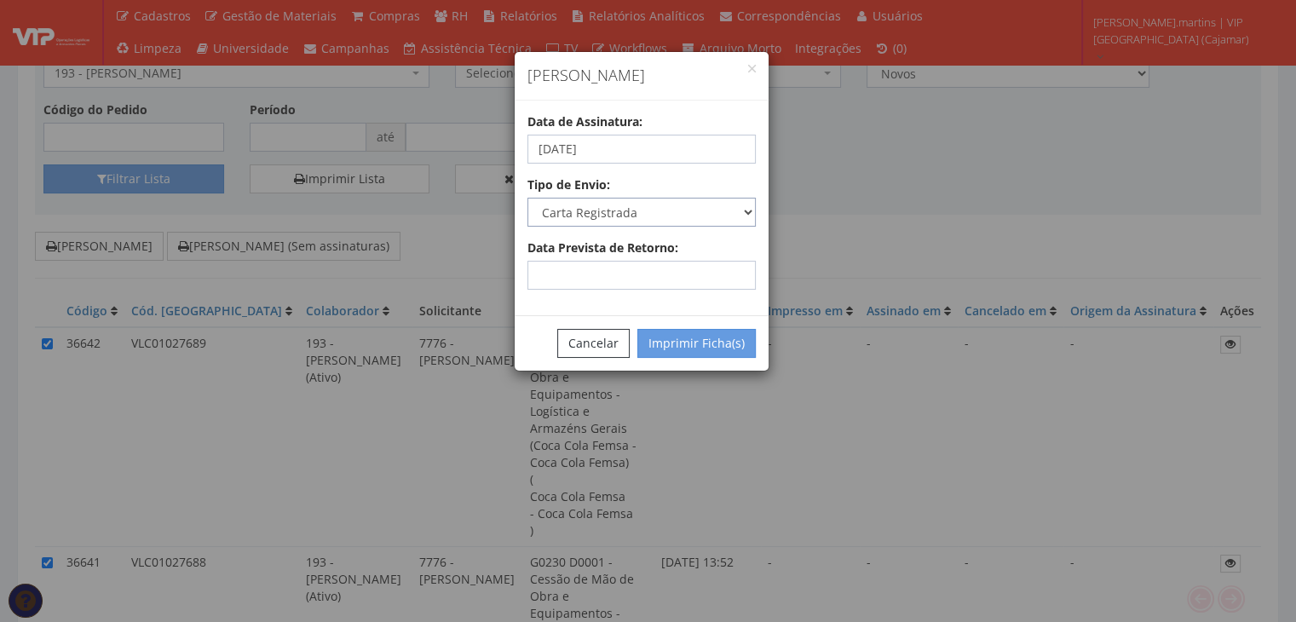
click at [746, 212] on select "Carta Registrada Carta Simples PAC Sedex Sedex 10 Sedex 12 Sedex Hoje E-mail Tr…" at bounding box center [641, 212] width 228 height 29
select select "email"
click at [527, 198] on select "Carta Registrada Carta Simples PAC Sedex Sedex 10 Sedex 12 Sedex Hoje E-mail Tr…" at bounding box center [641, 212] width 228 height 29
click at [693, 343] on button "Imprimir Ficha(s)" at bounding box center [696, 343] width 118 height 29
select select "2"
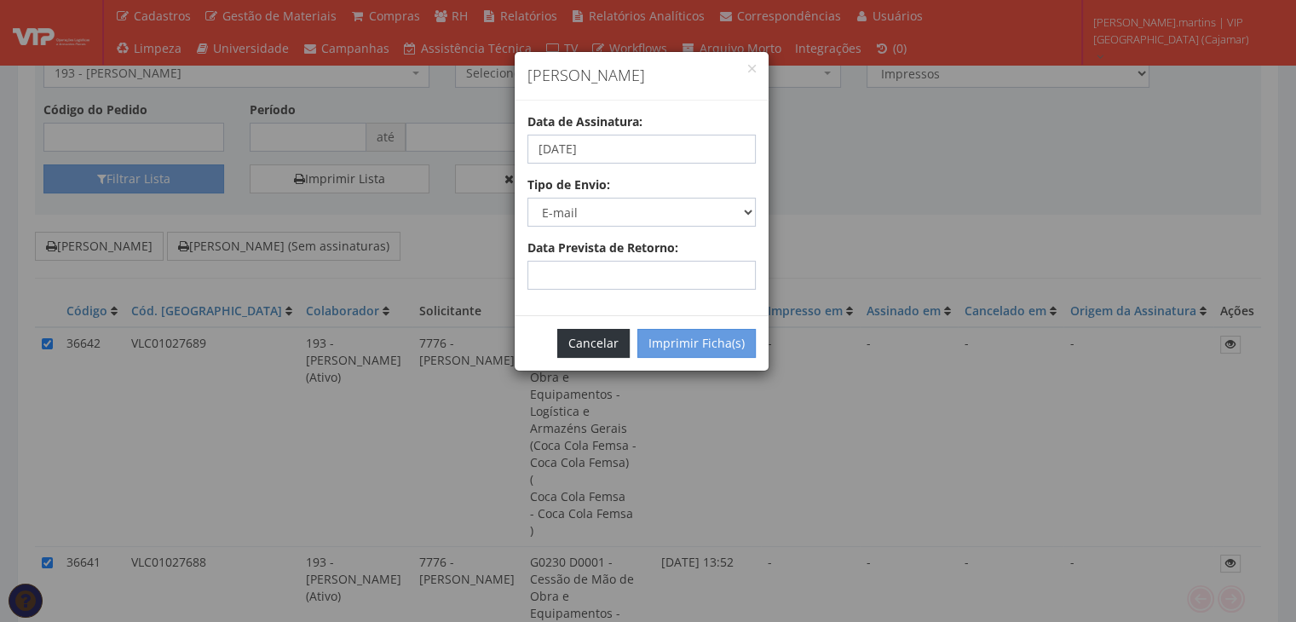
click at [602, 345] on button "Cancelar" at bounding box center [593, 343] width 72 height 29
